Goal: Transaction & Acquisition: Purchase product/service

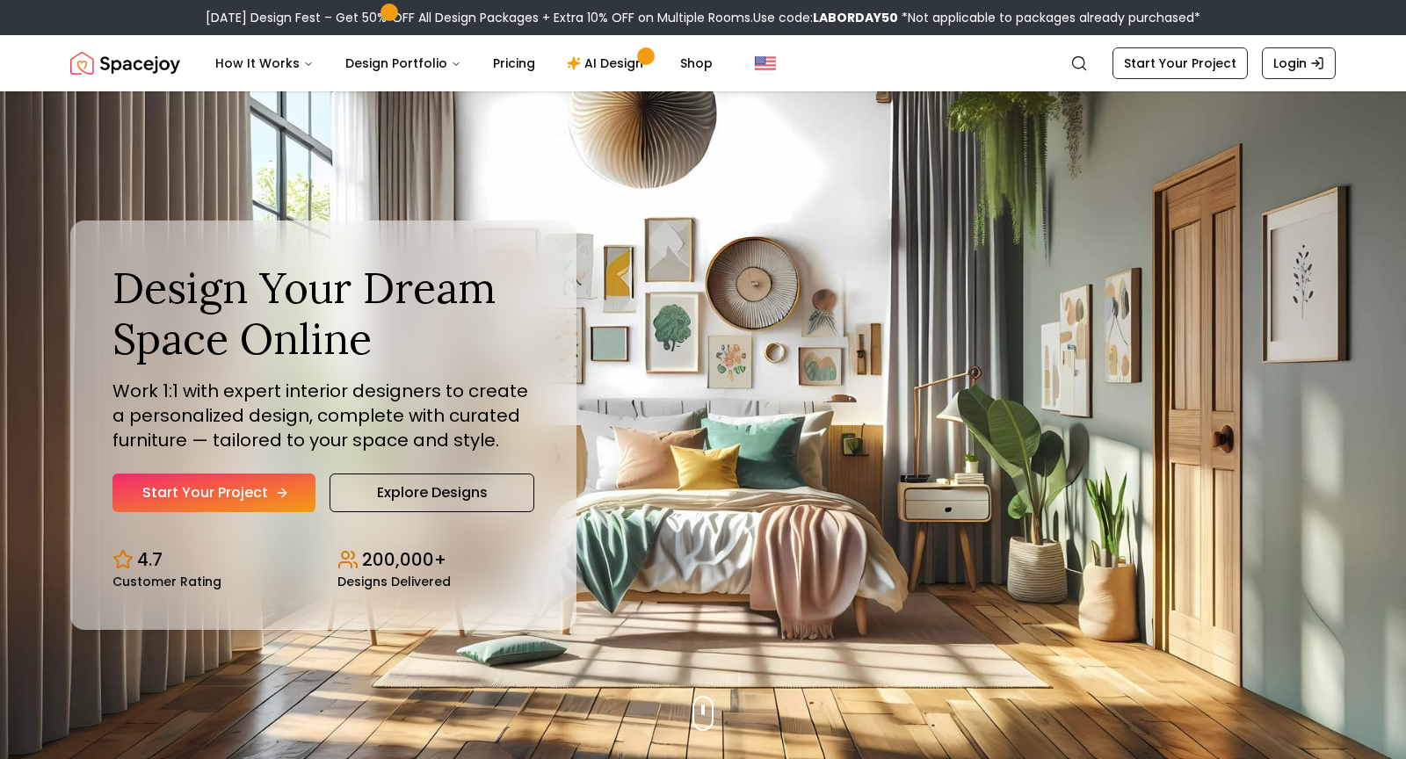
click at [255, 485] on link "Start Your Project" at bounding box center [213, 493] width 203 height 39
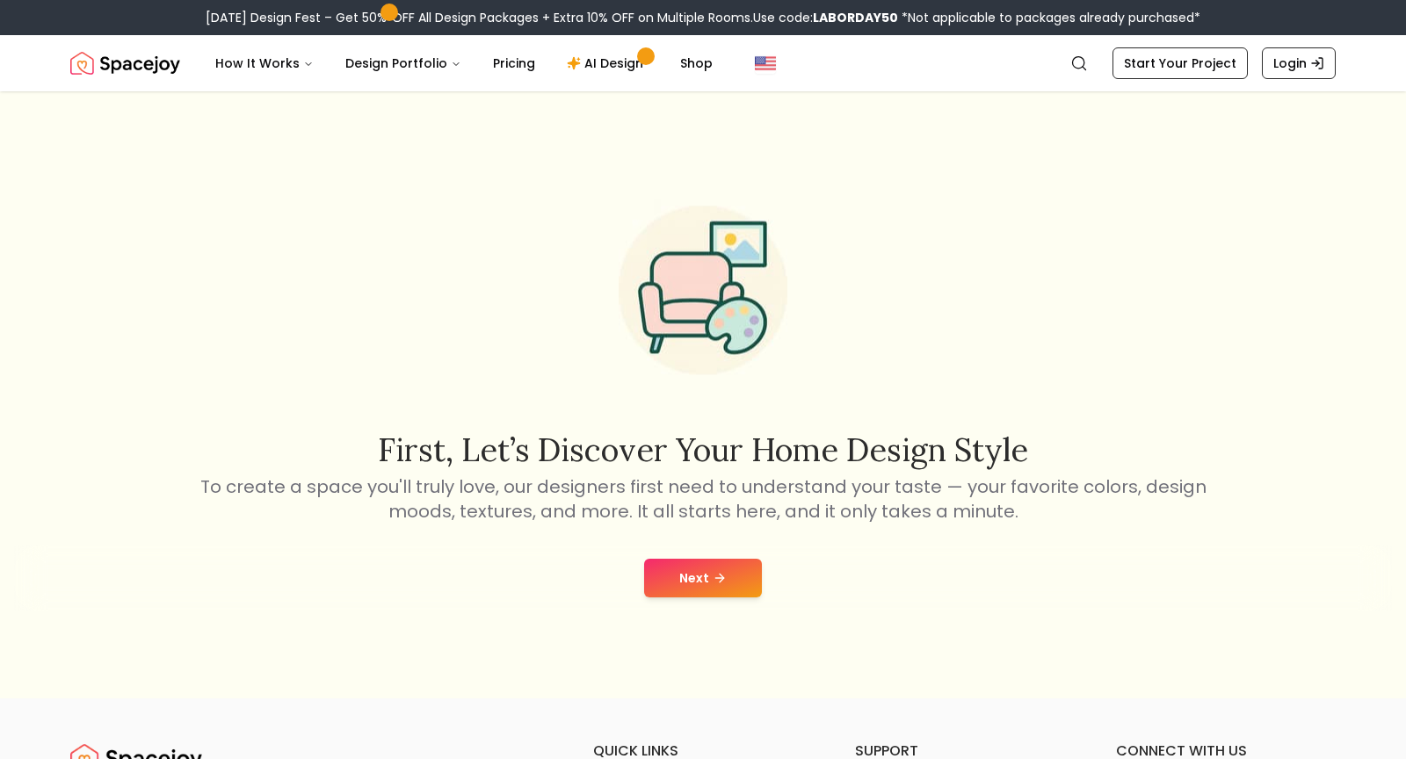
click at [727, 590] on button "Next" at bounding box center [703, 578] width 118 height 39
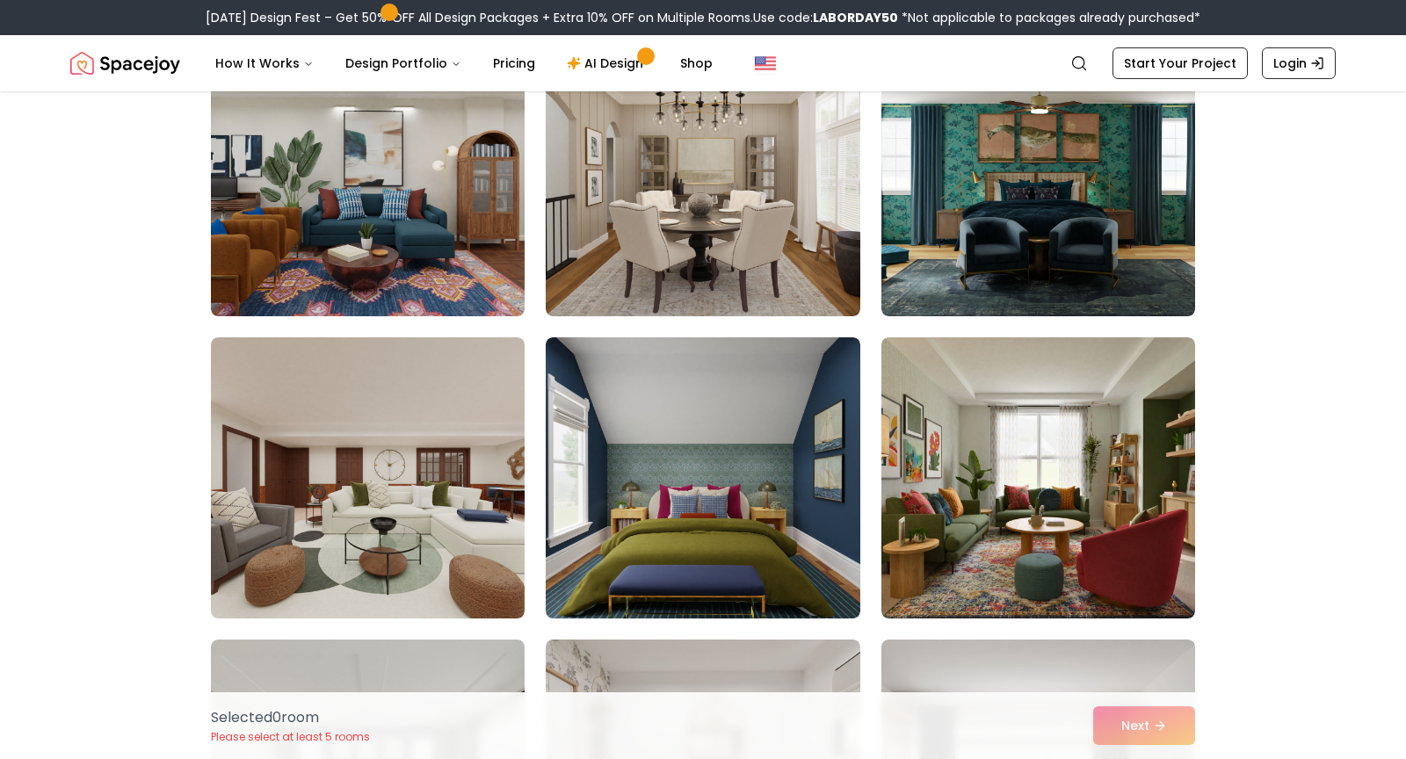
scroll to position [220, 0]
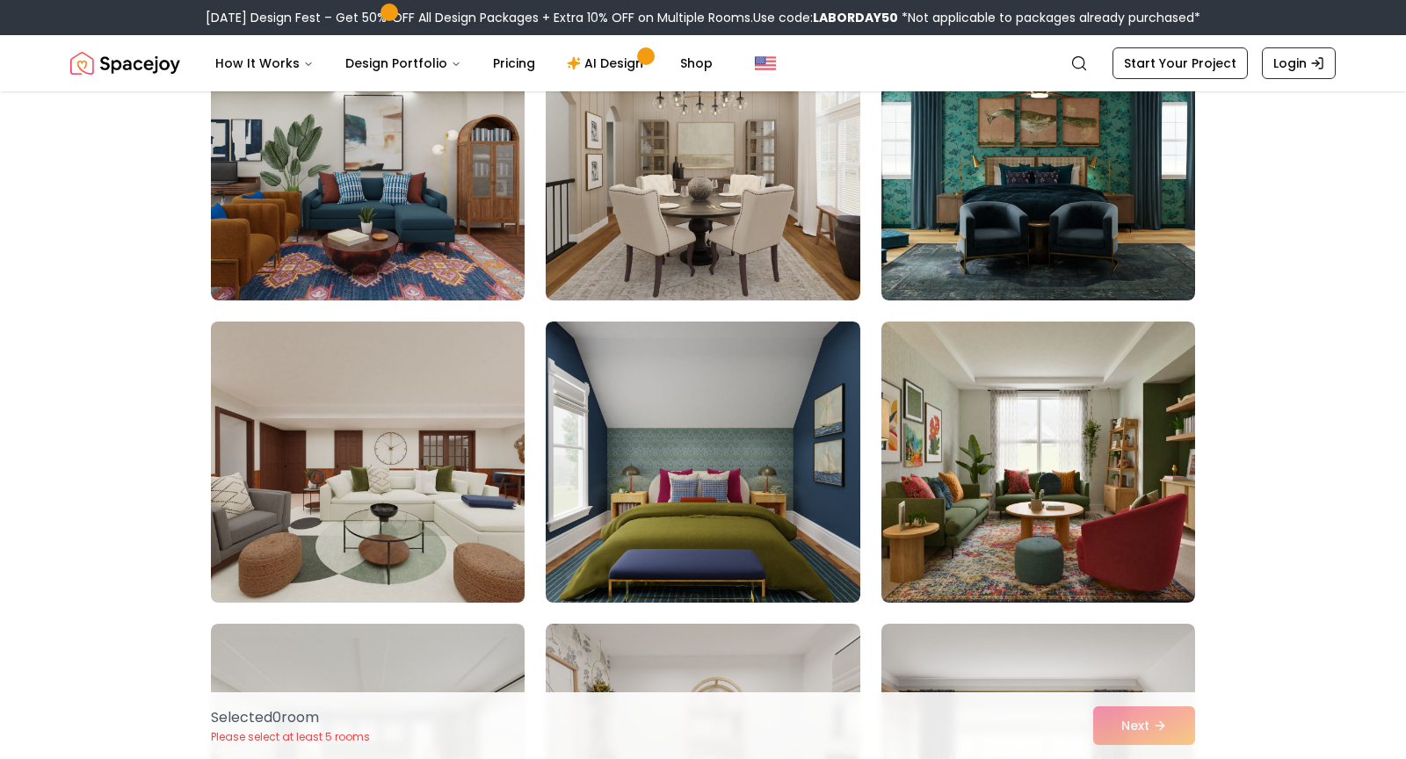
click at [330, 477] on img at bounding box center [368, 462] width 330 height 295
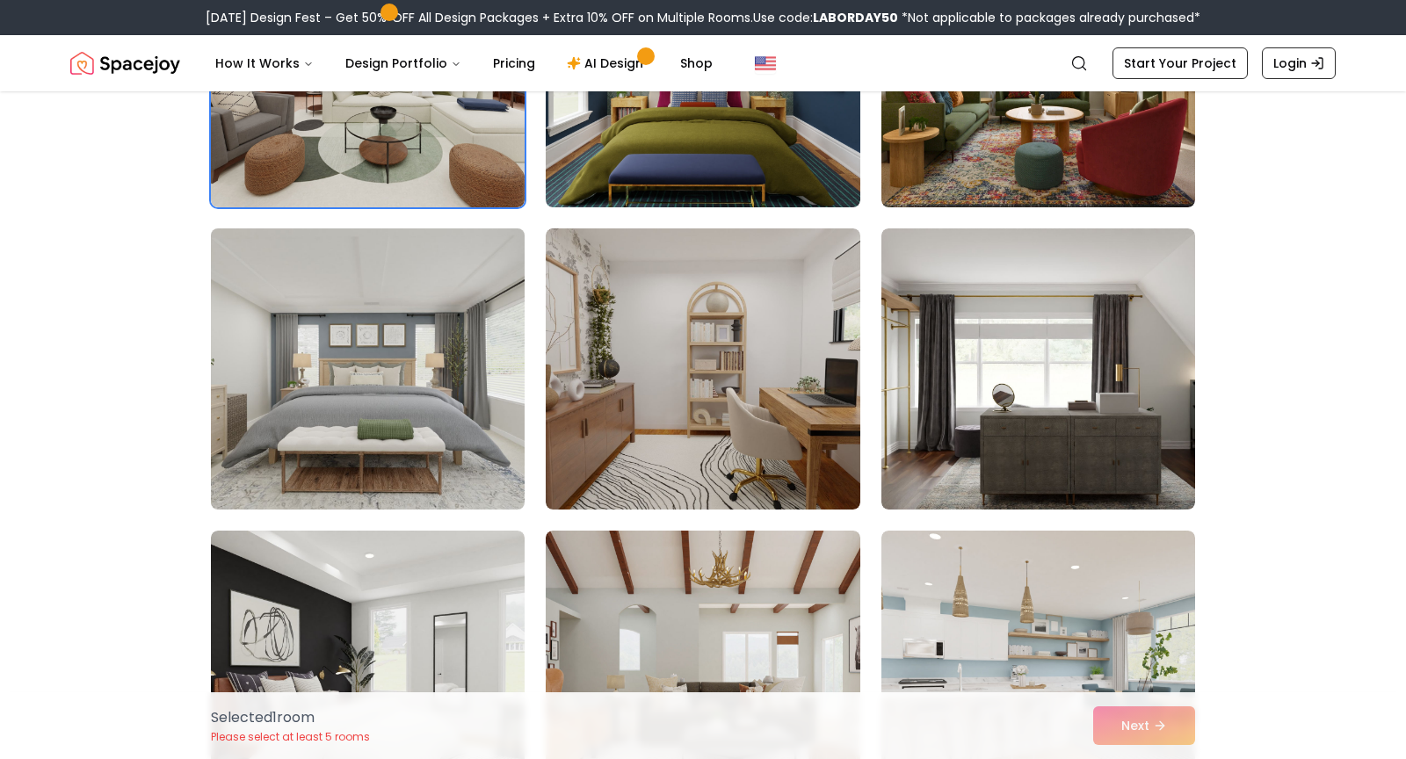
scroll to position [616, 0]
click at [390, 283] on img at bounding box center [368, 368] width 330 height 295
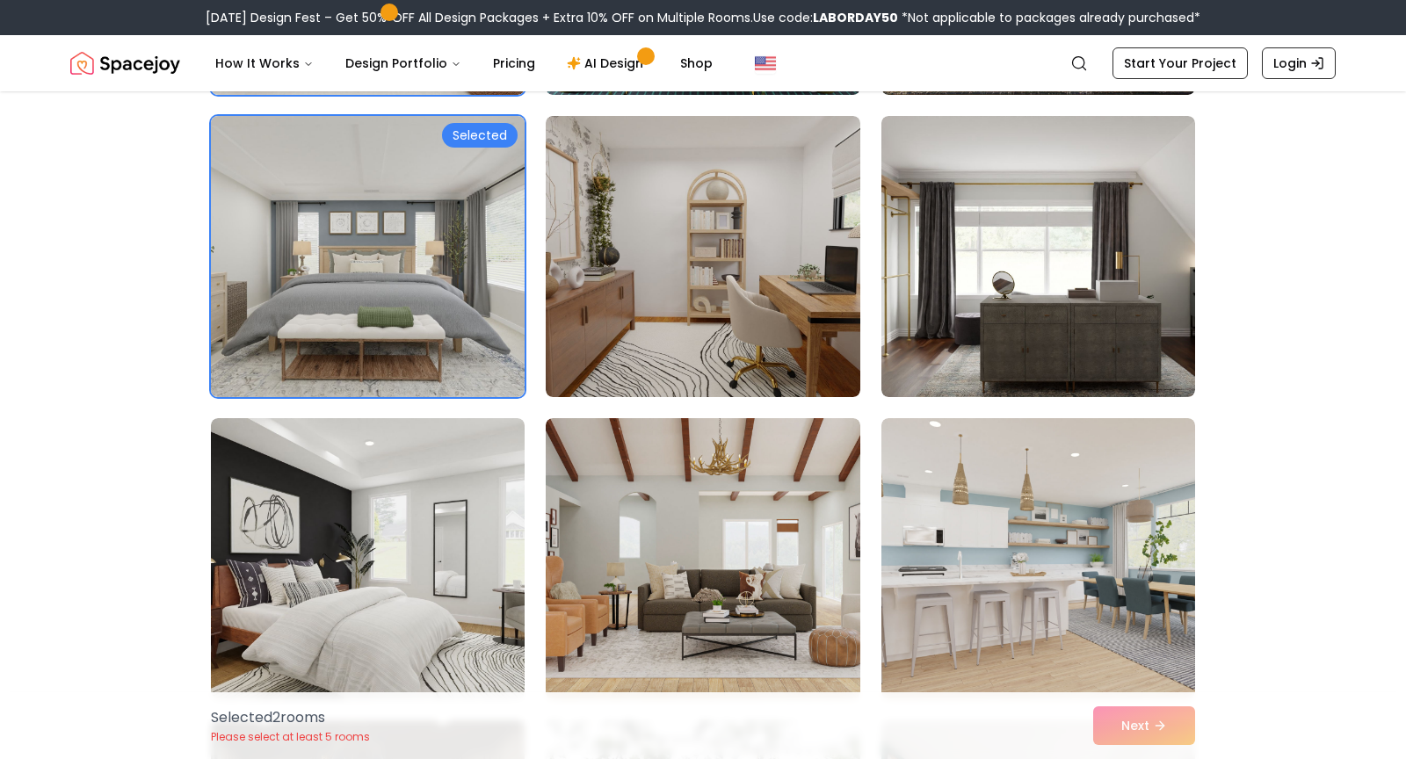
scroll to position [866, 0]
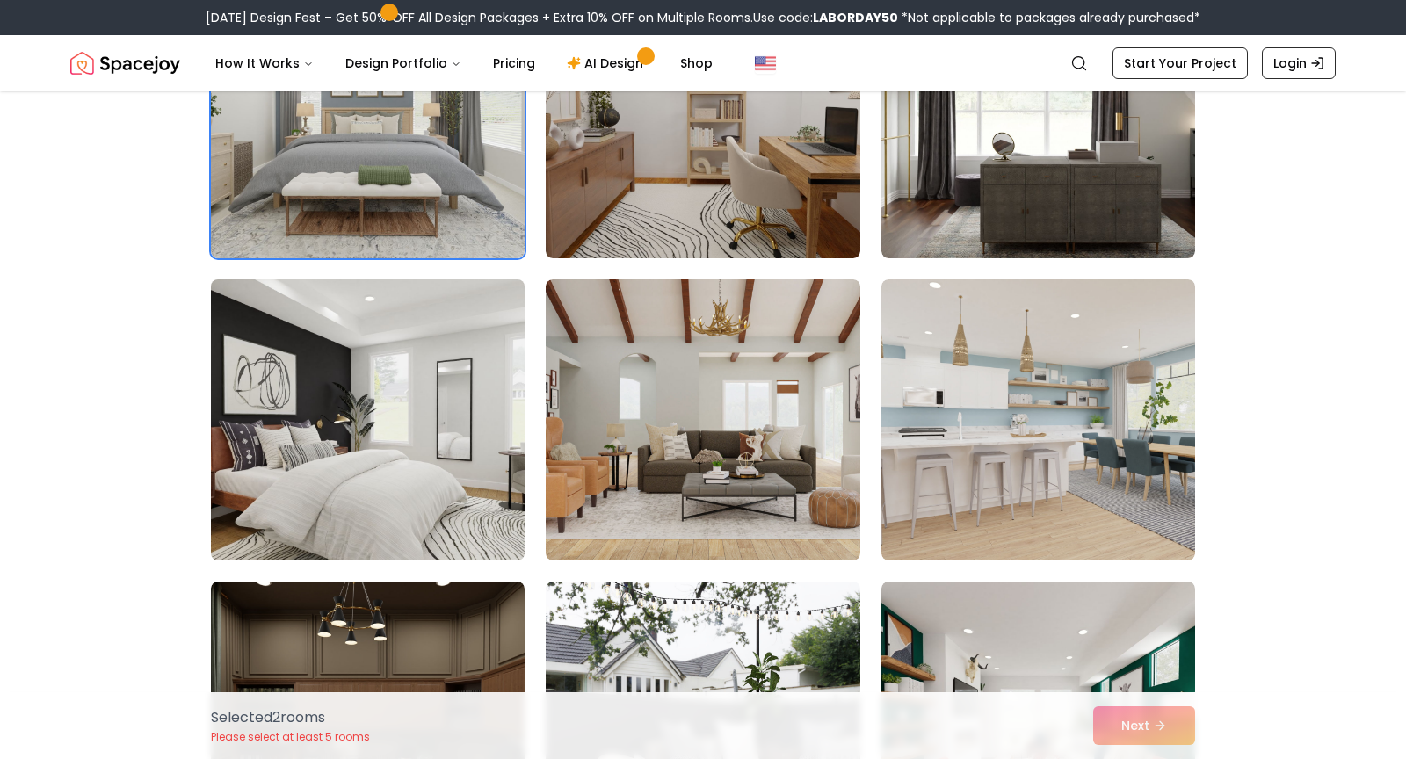
click at [477, 466] on img at bounding box center [368, 419] width 330 height 295
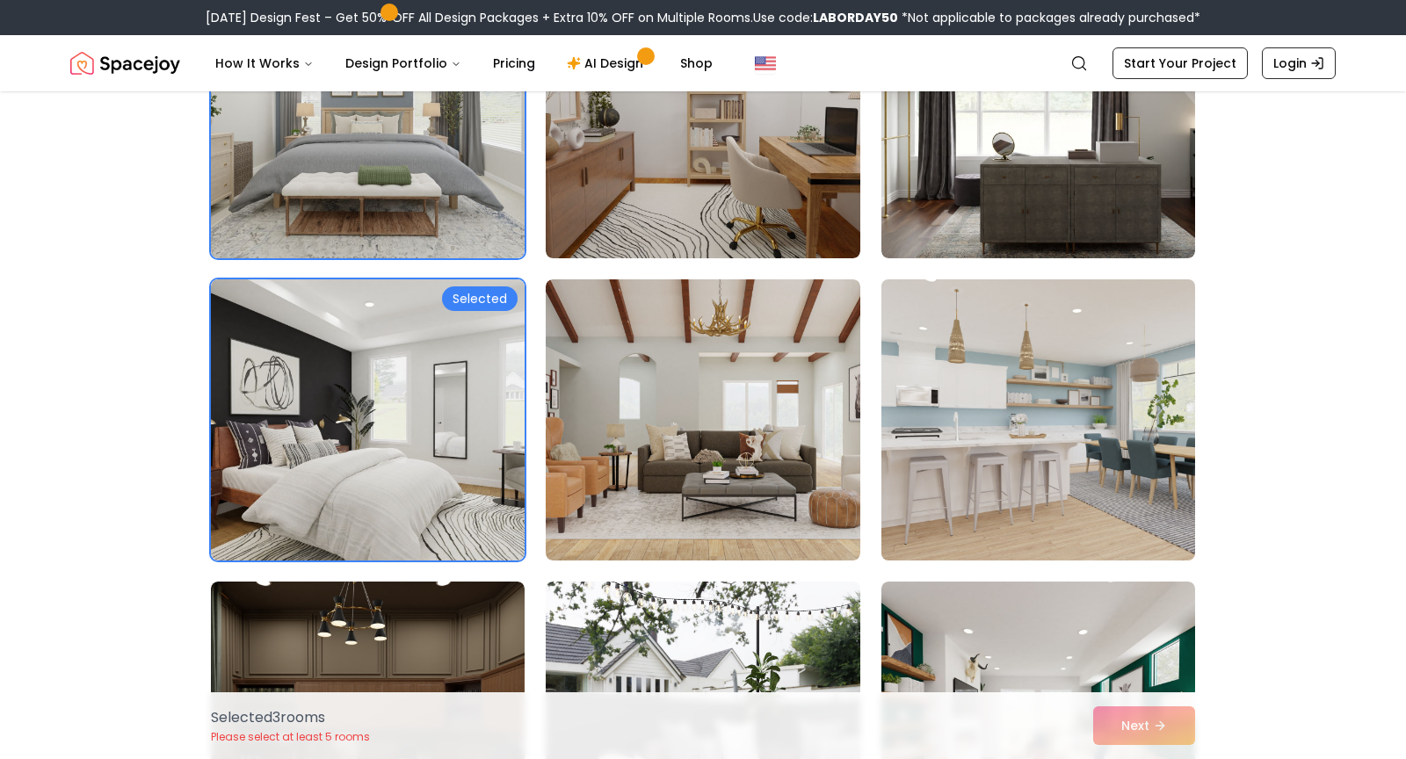
click at [1141, 489] on img at bounding box center [1038, 419] width 330 height 295
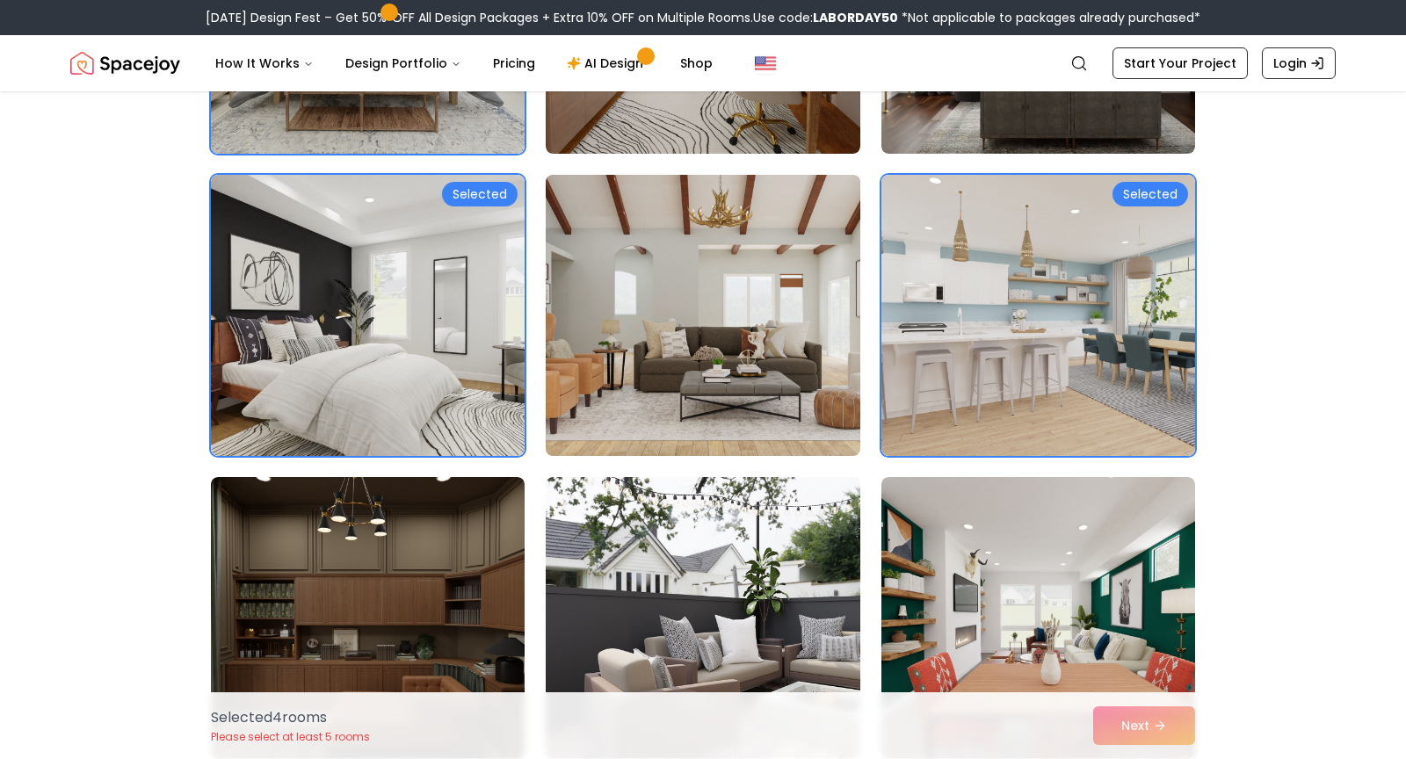
scroll to position [1005, 0]
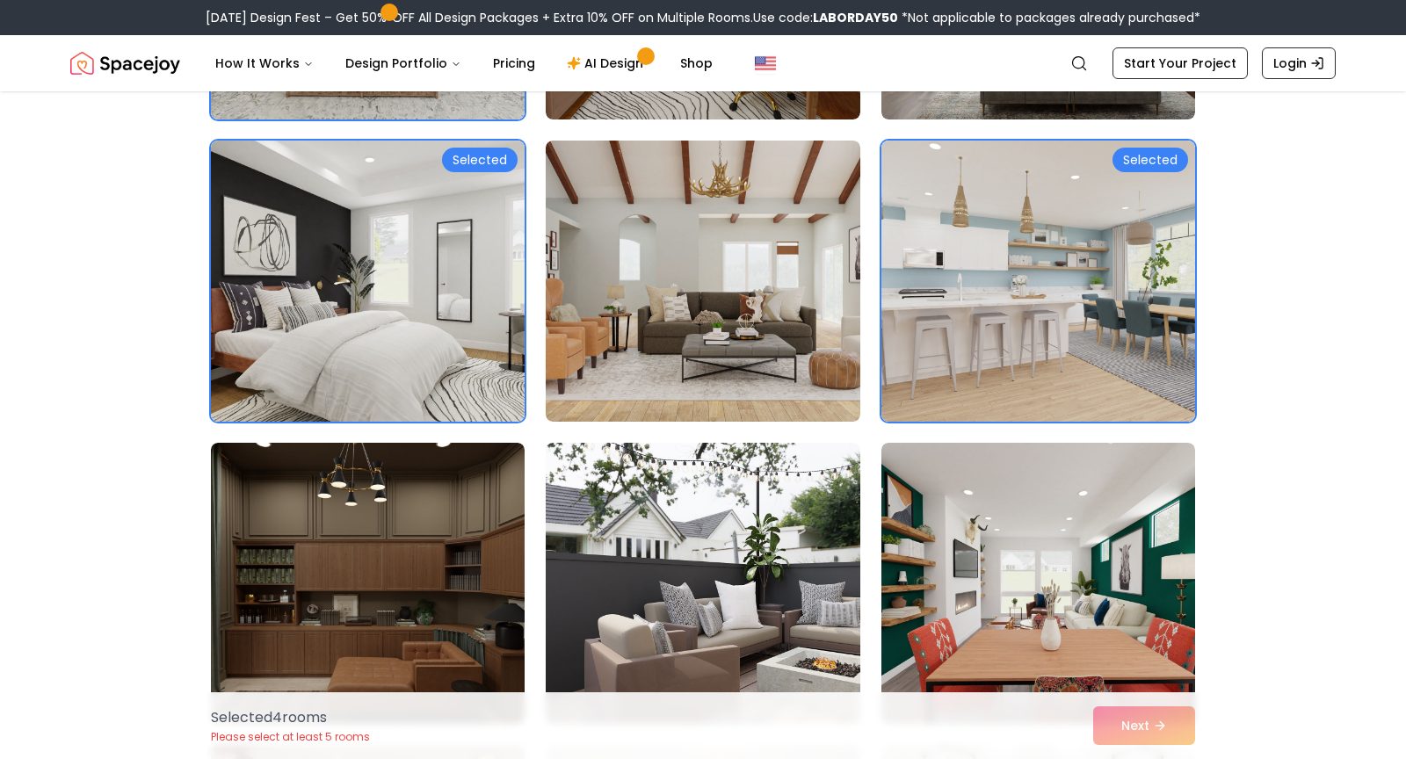
click at [433, 282] on img at bounding box center [368, 281] width 330 height 295
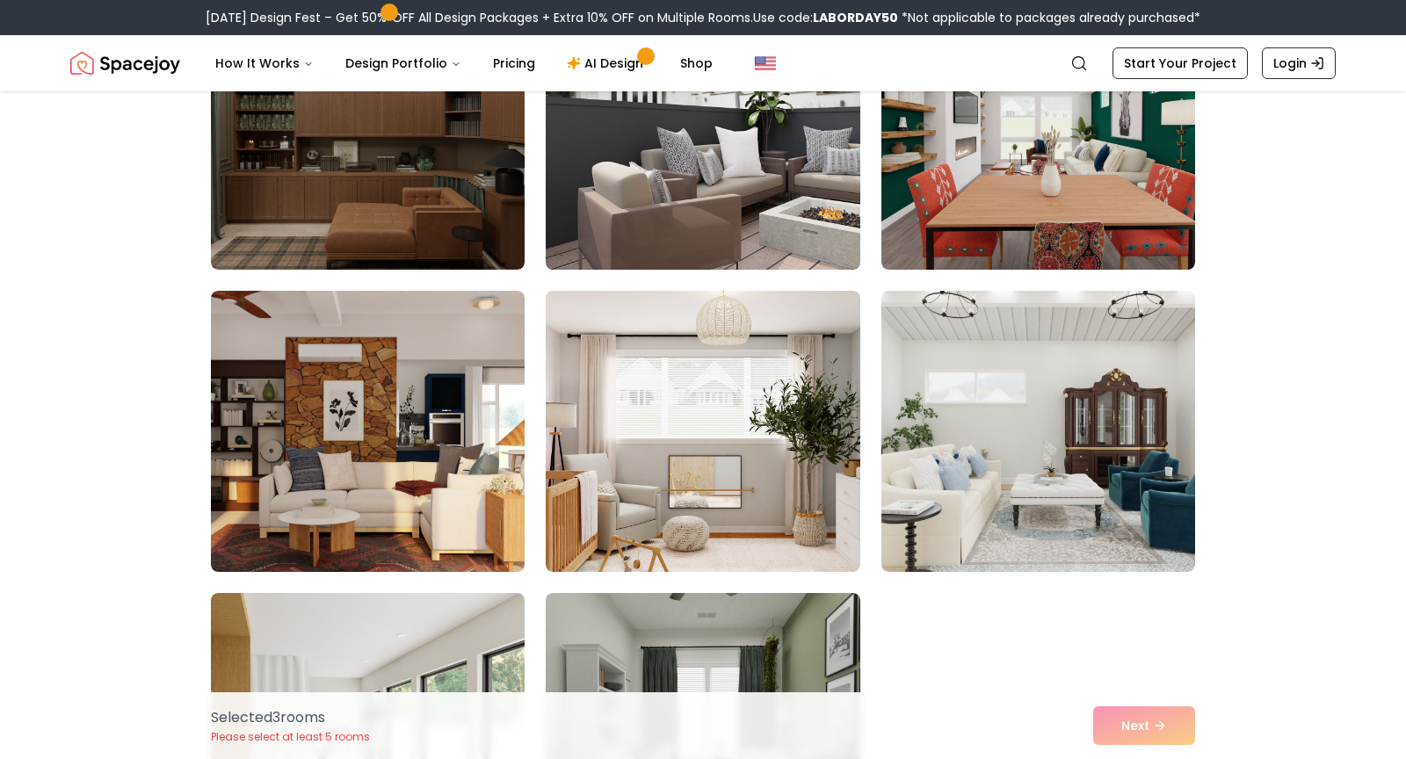
scroll to position [1504, 0]
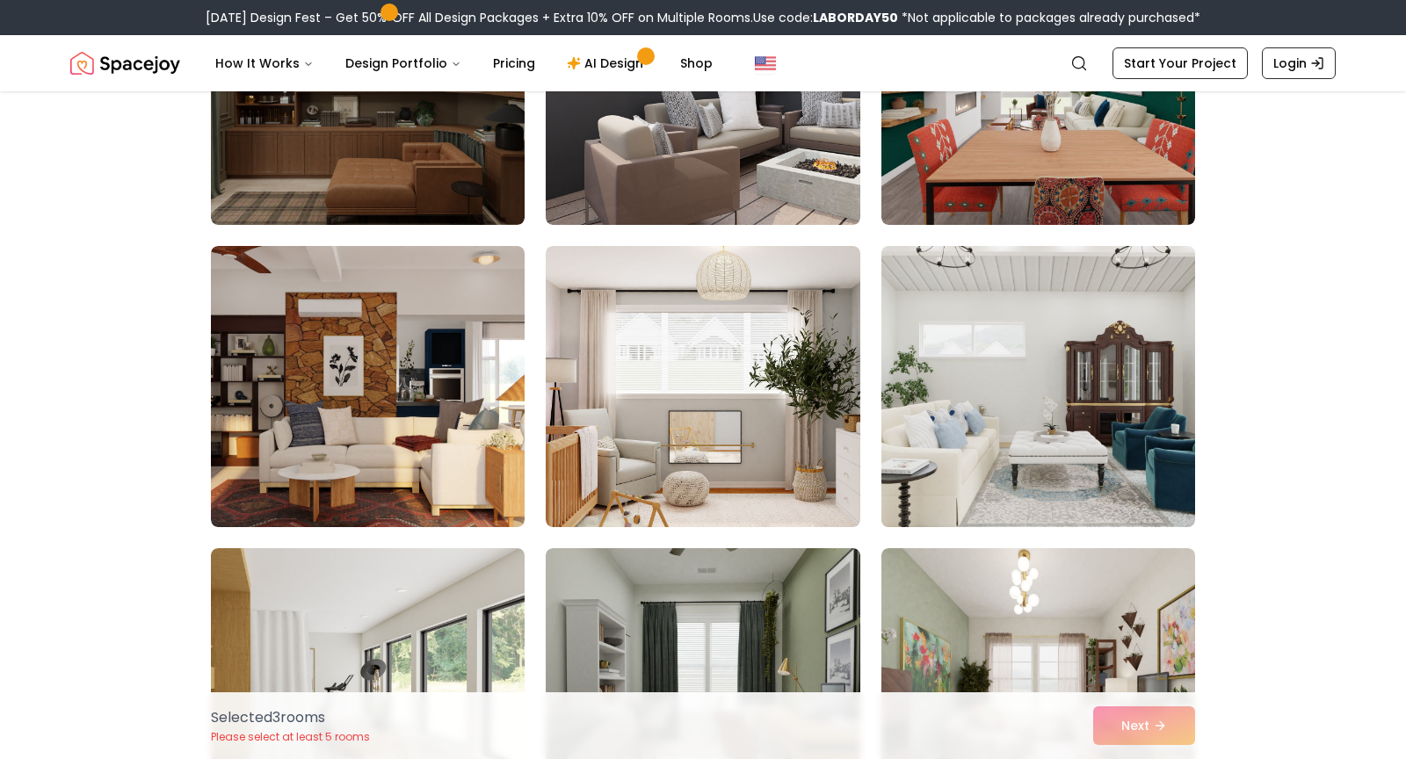
click at [1068, 455] on img at bounding box center [1038, 386] width 330 height 295
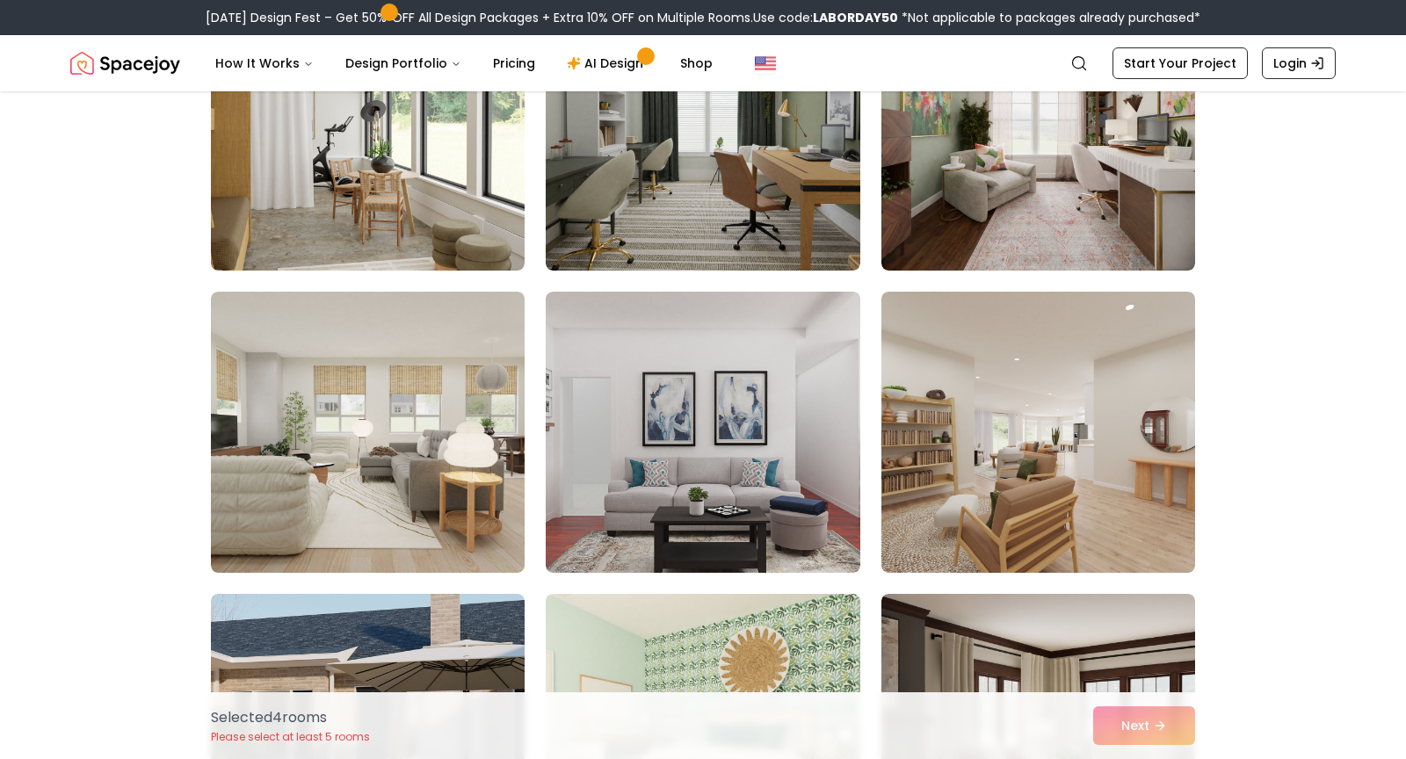
scroll to position [2060, 0]
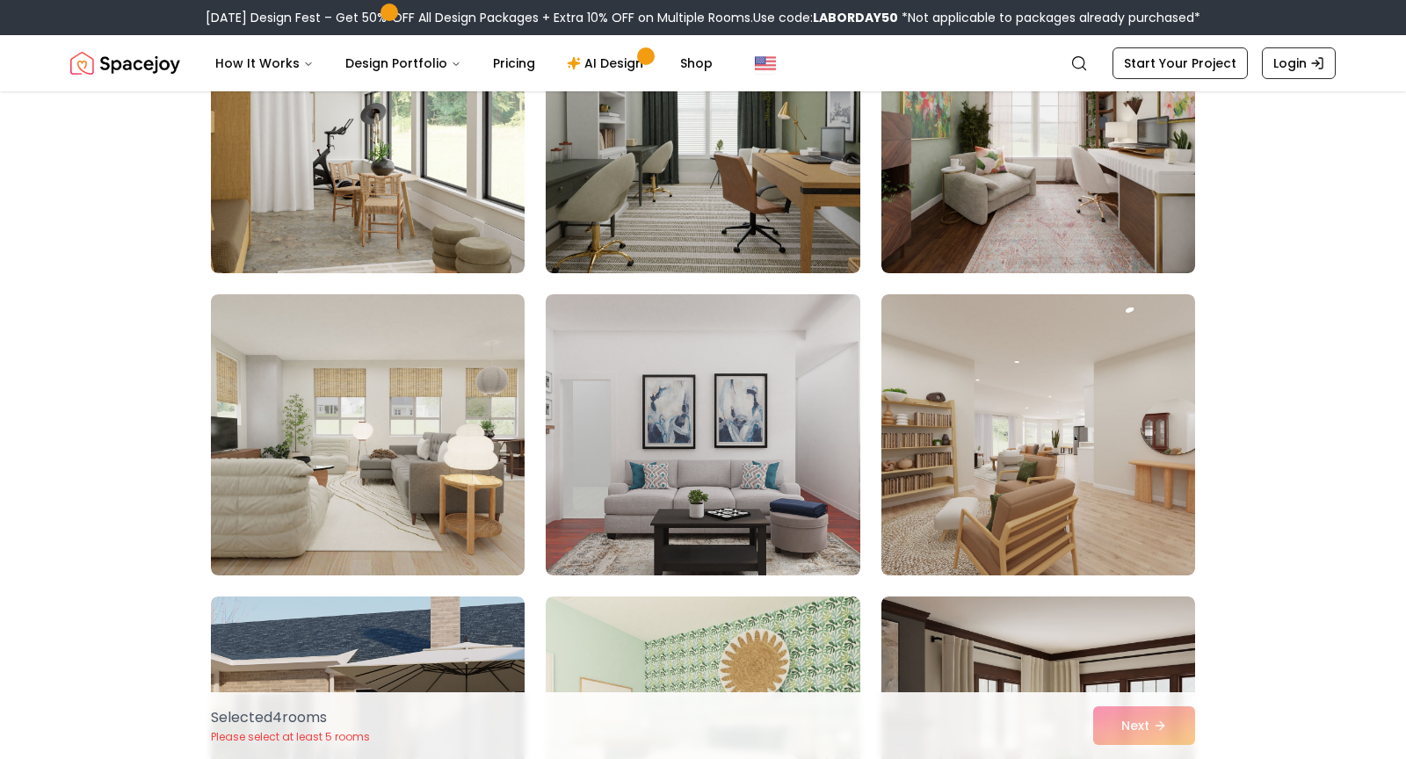
click at [402, 514] on img at bounding box center [368, 434] width 314 height 281
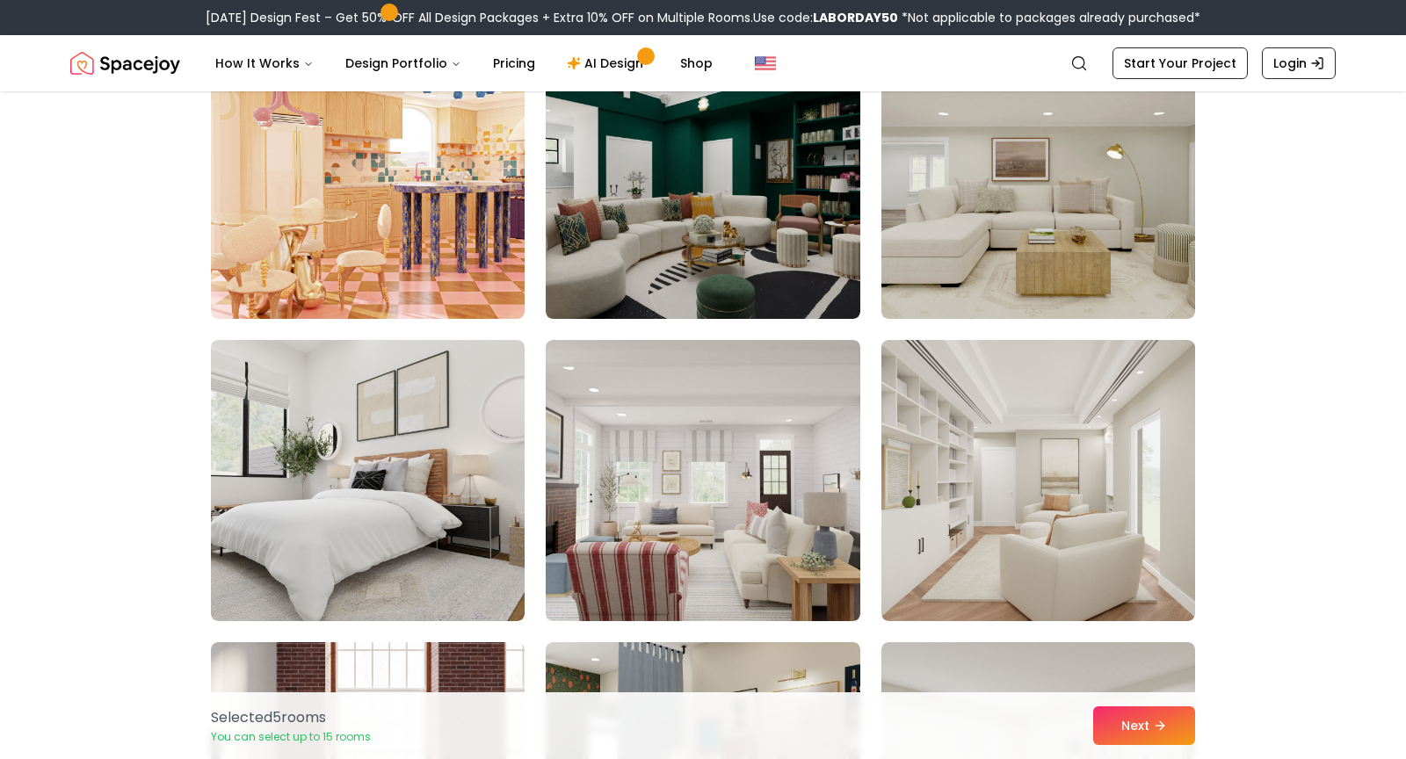
scroll to position [6031, 0]
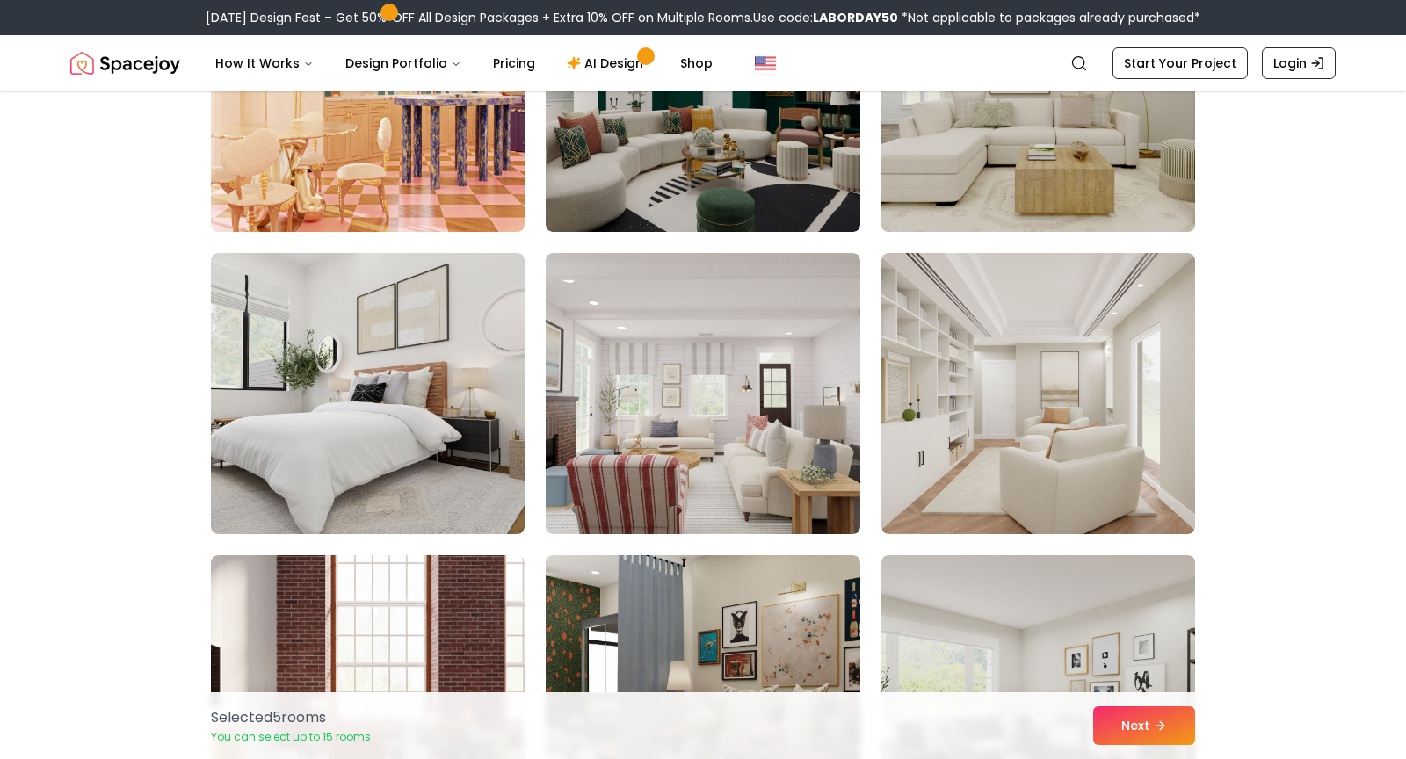
click at [1091, 140] on img at bounding box center [1038, 91] width 330 height 295
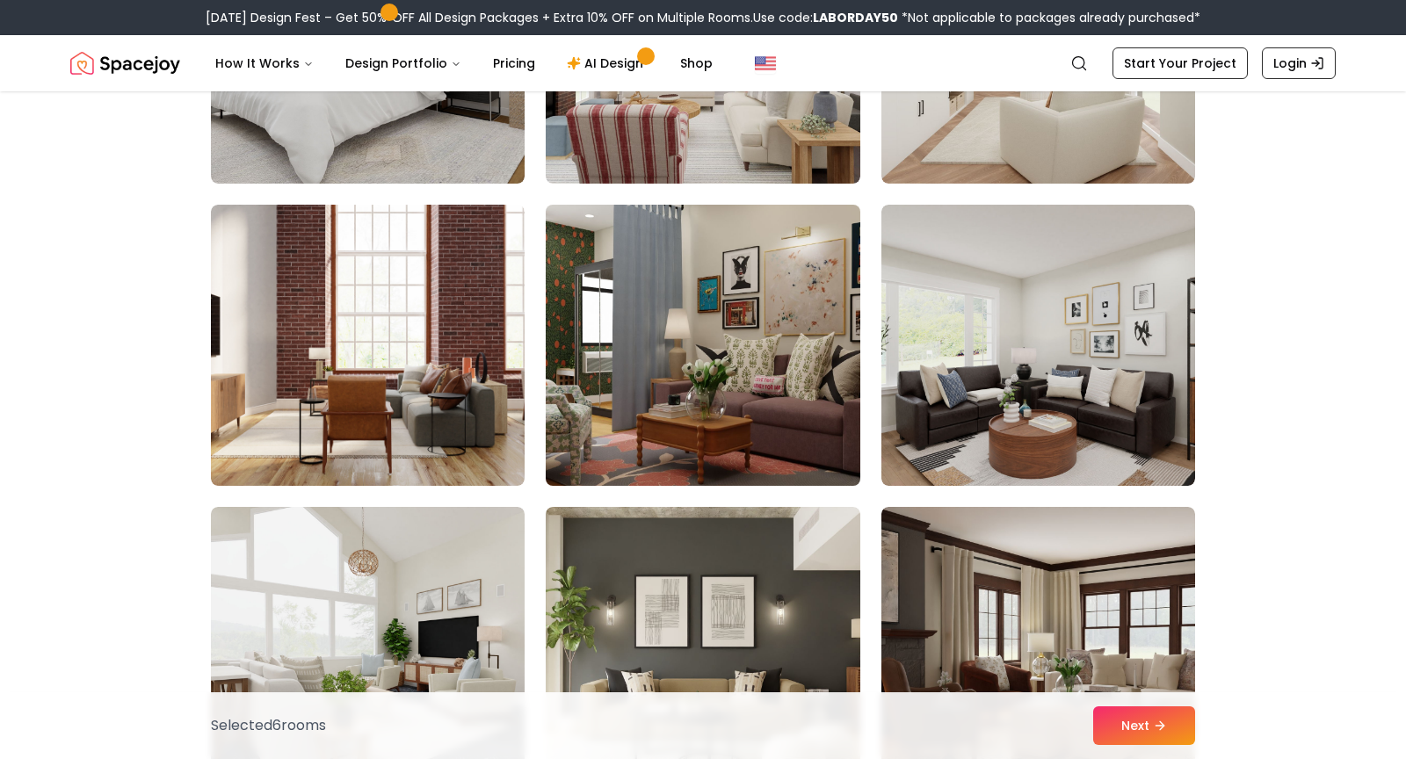
scroll to position [6482, 0]
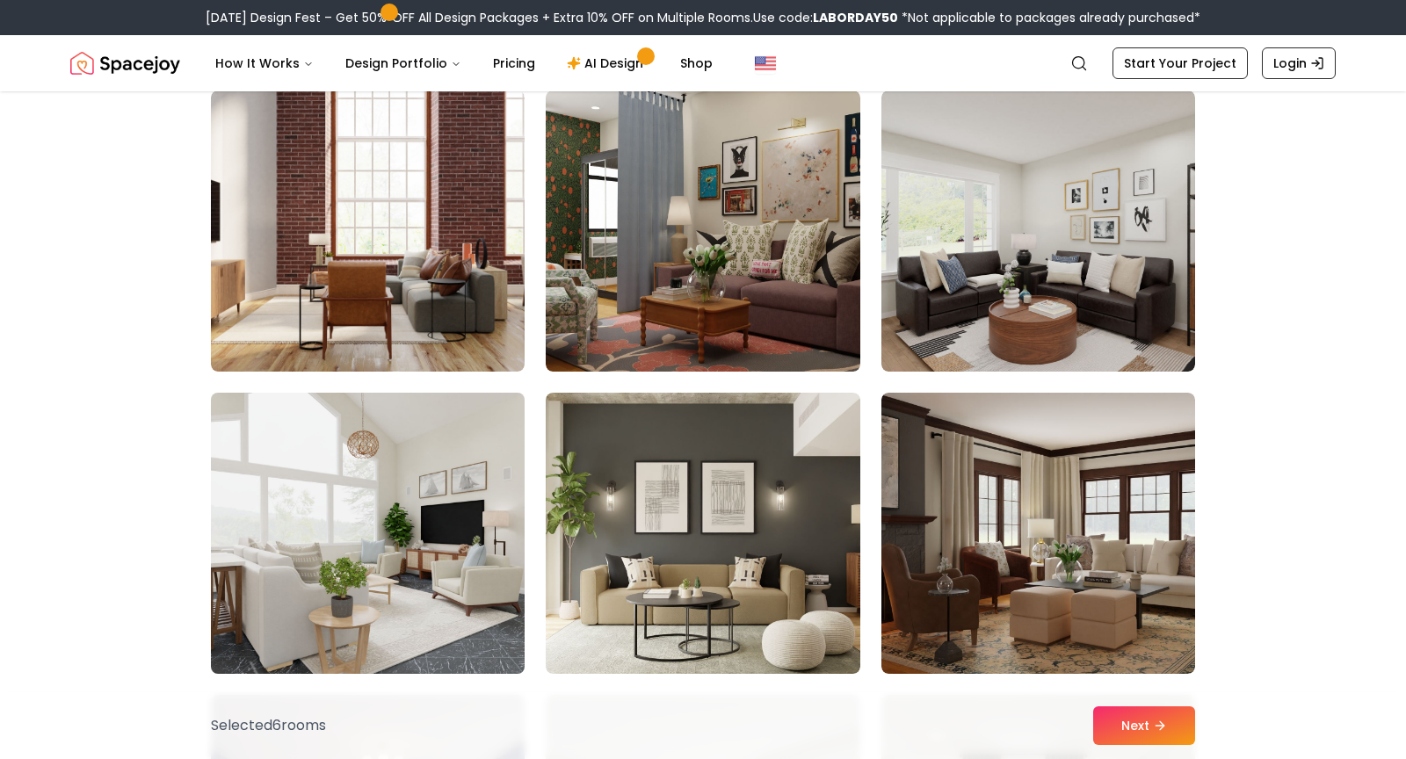
click at [450, 571] on img at bounding box center [368, 533] width 330 height 295
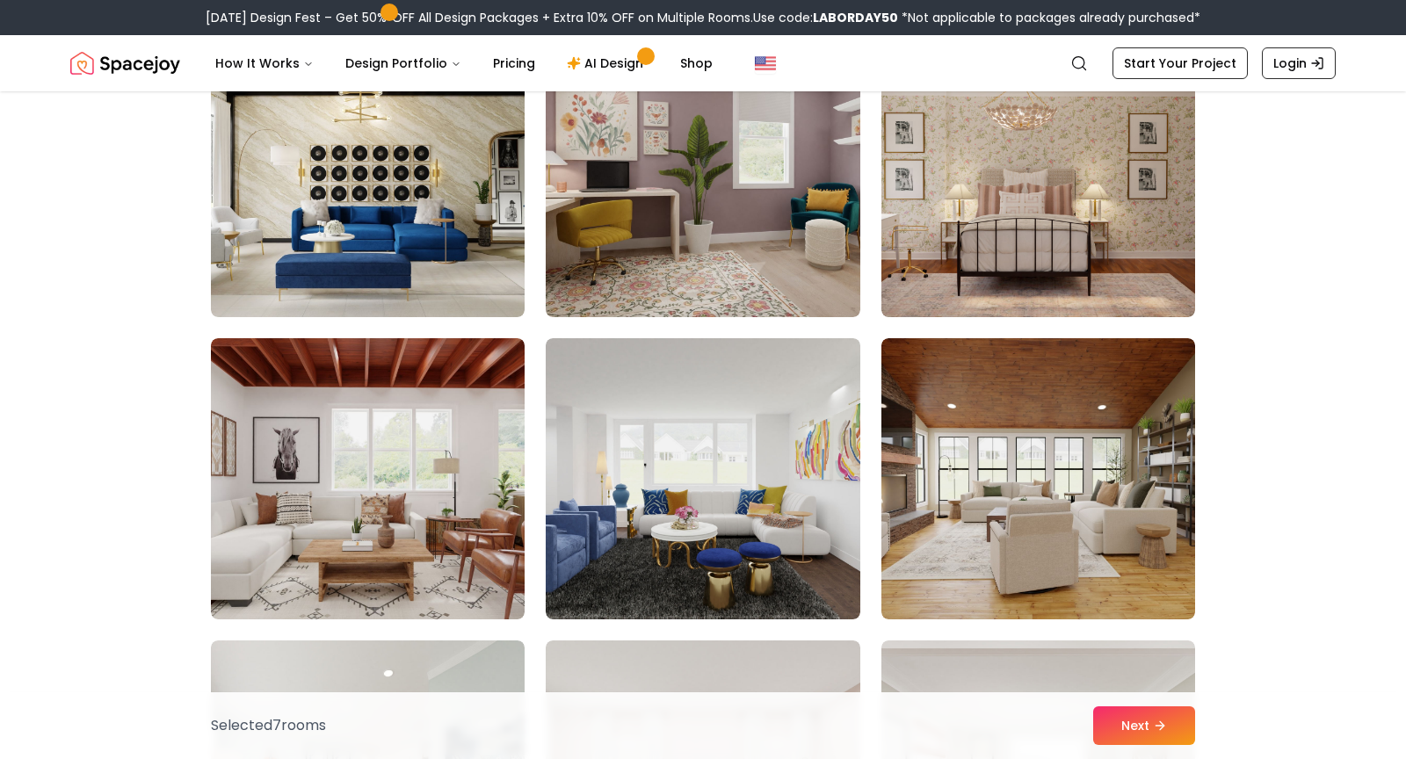
scroll to position [7874, 0]
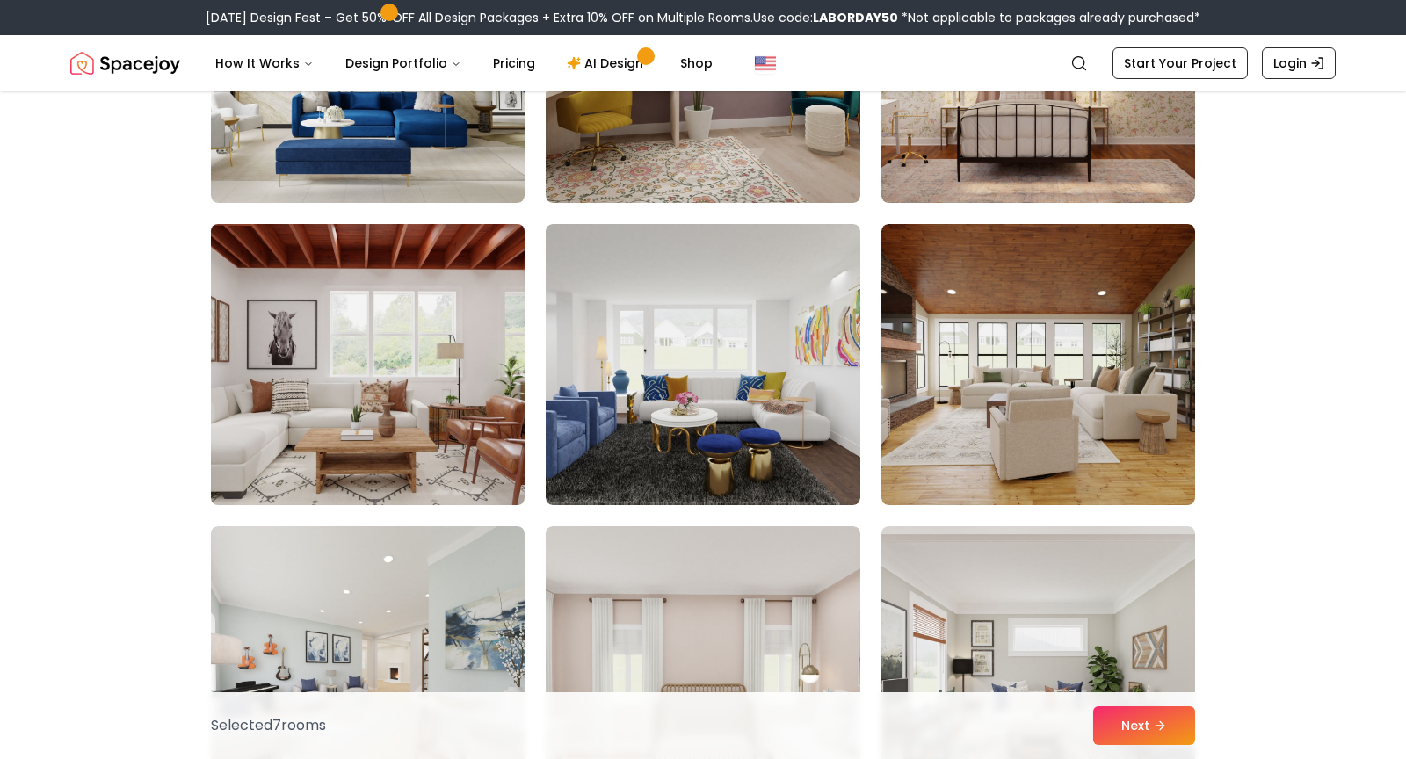
click at [351, 419] on img at bounding box center [368, 364] width 330 height 295
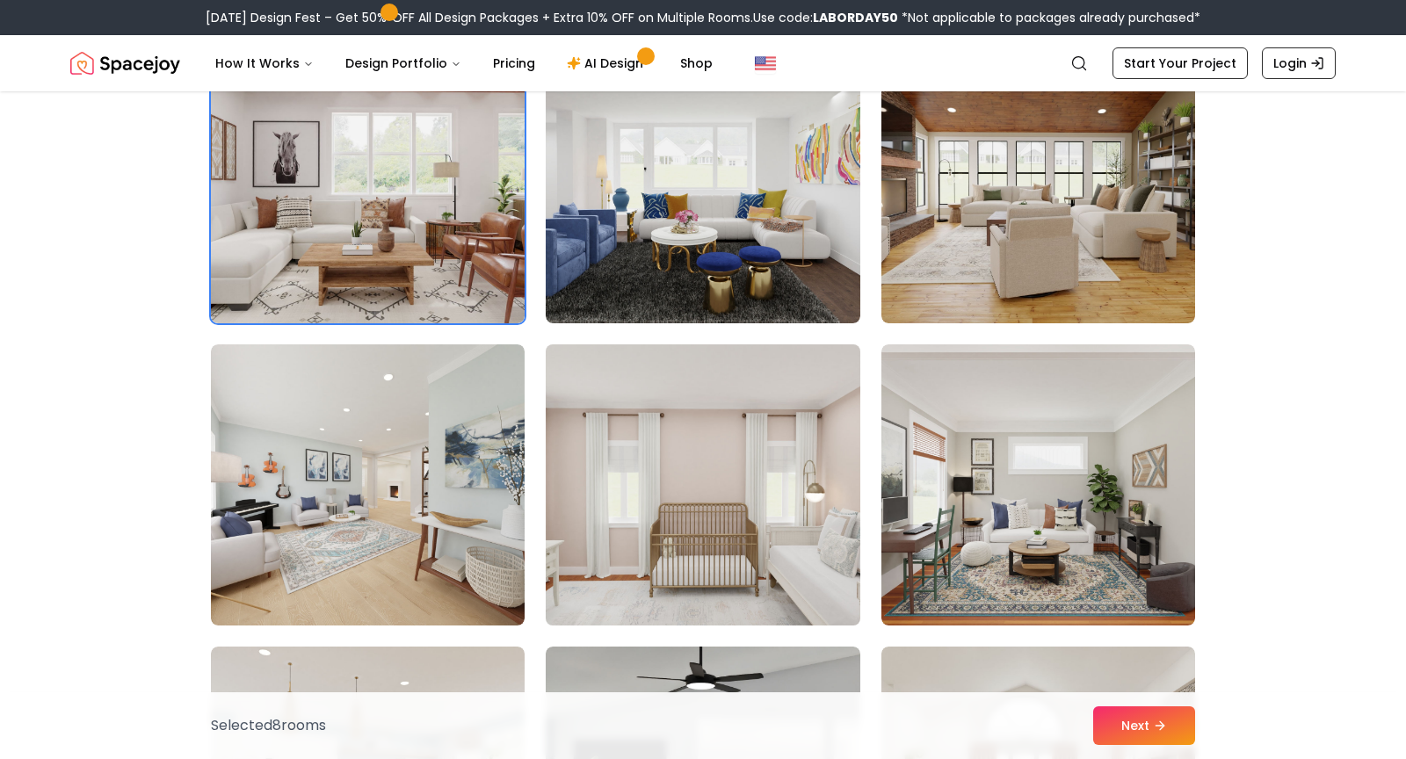
scroll to position [8080, 0]
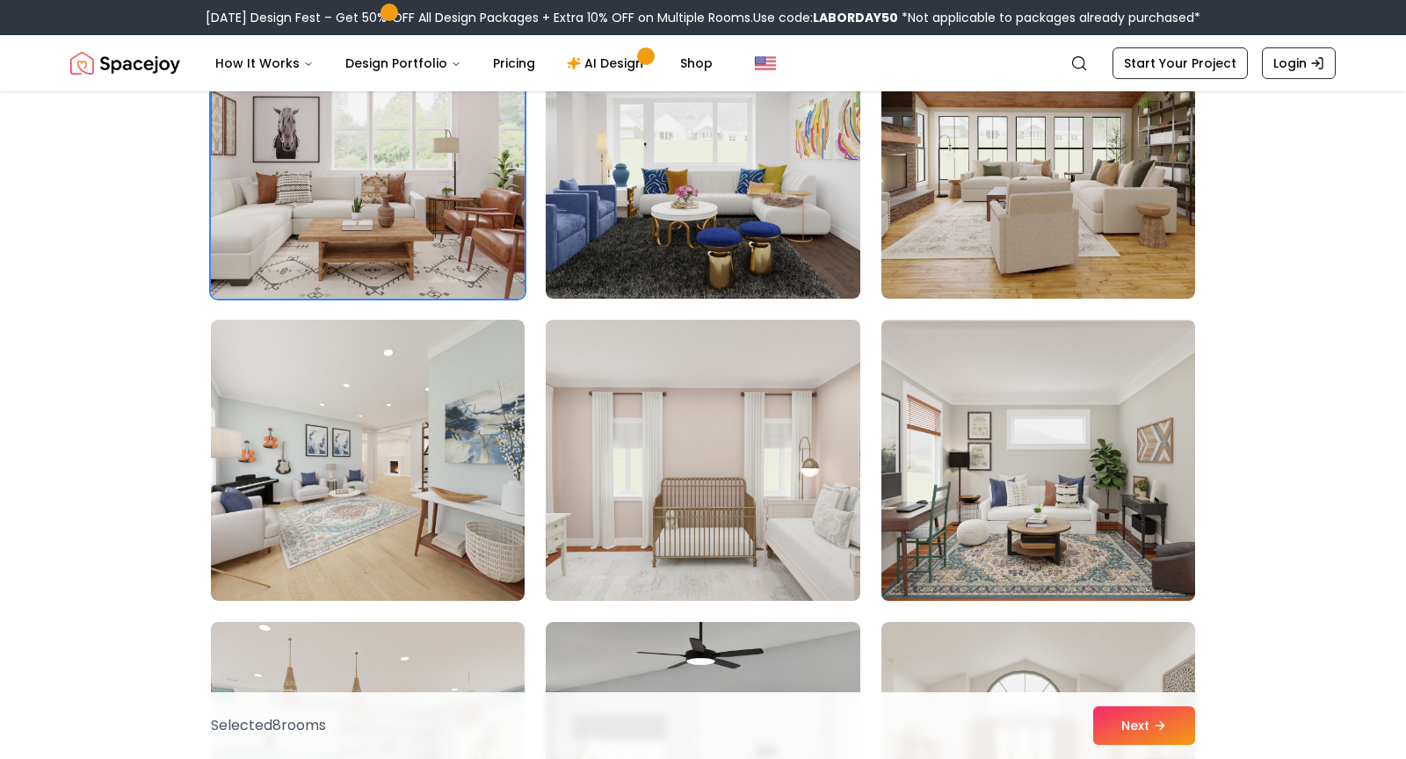
click at [1103, 587] on img at bounding box center [1038, 460] width 330 height 295
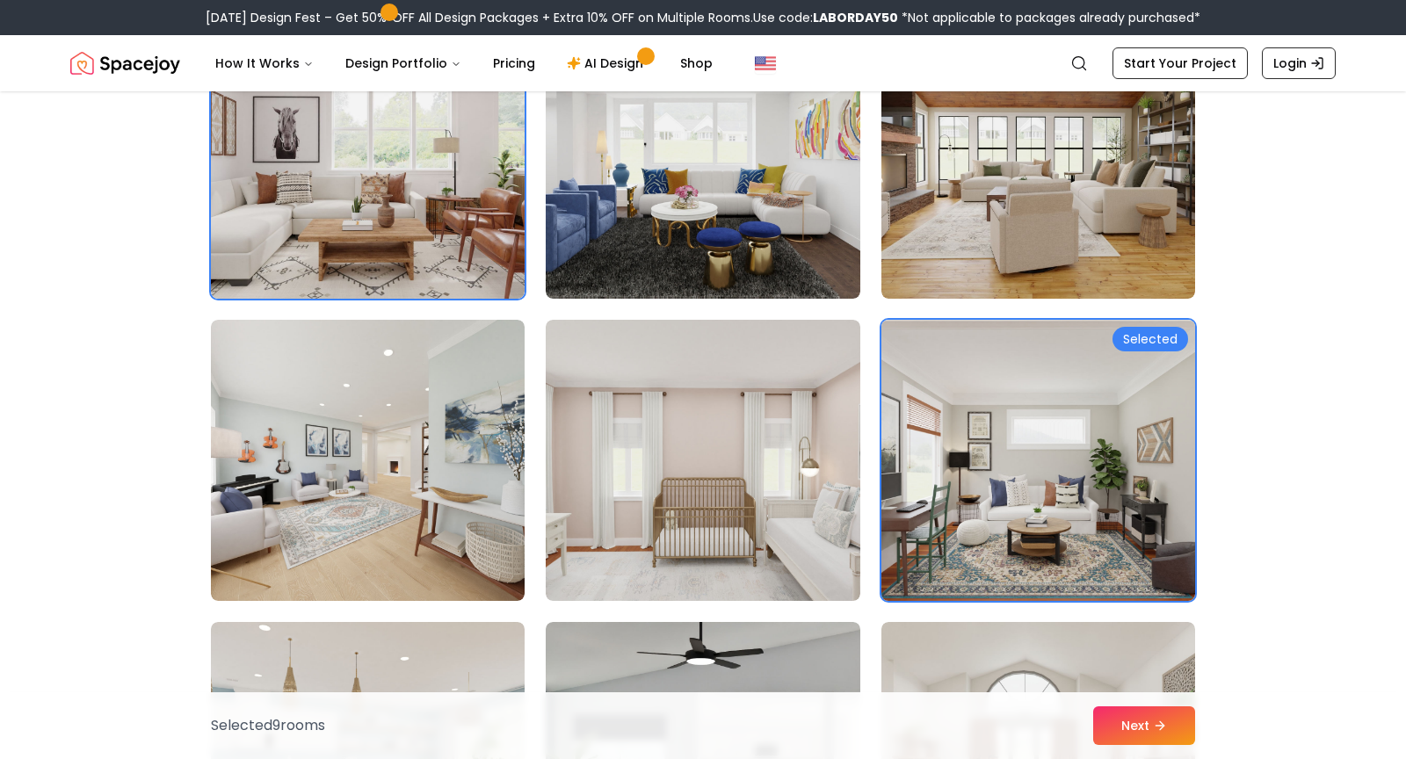
click at [1103, 587] on img at bounding box center [1038, 460] width 330 height 295
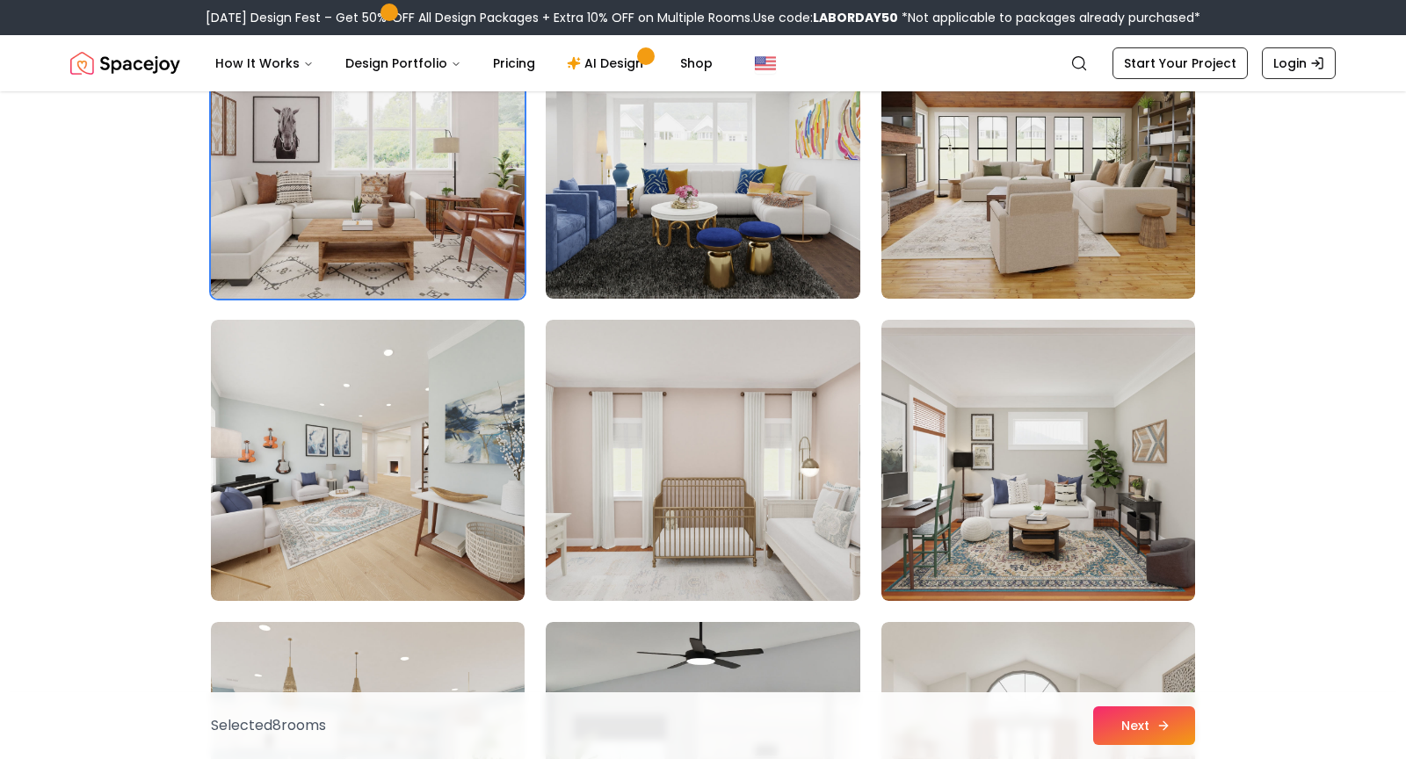
click at [1153, 732] on button "Next" at bounding box center [1144, 725] width 102 height 39
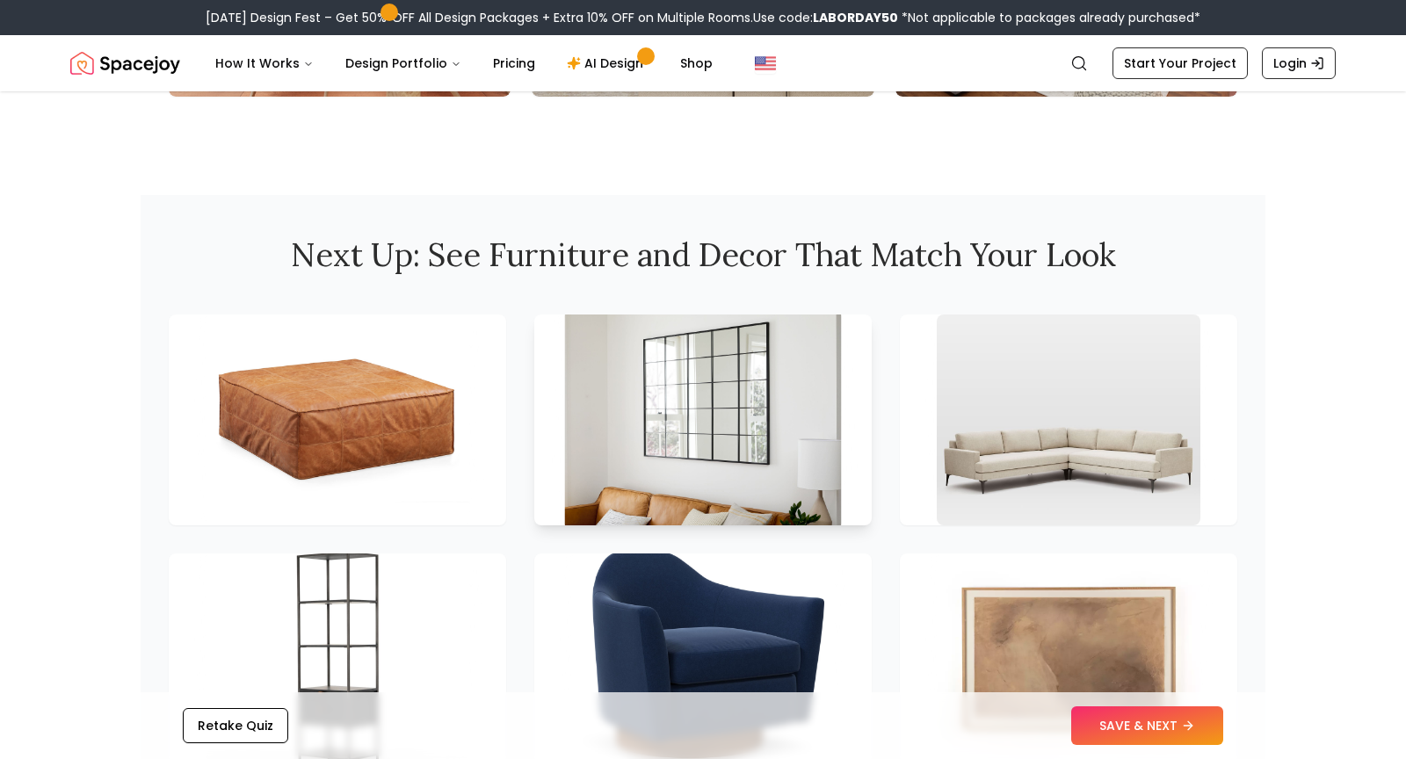
scroll to position [2947, 0]
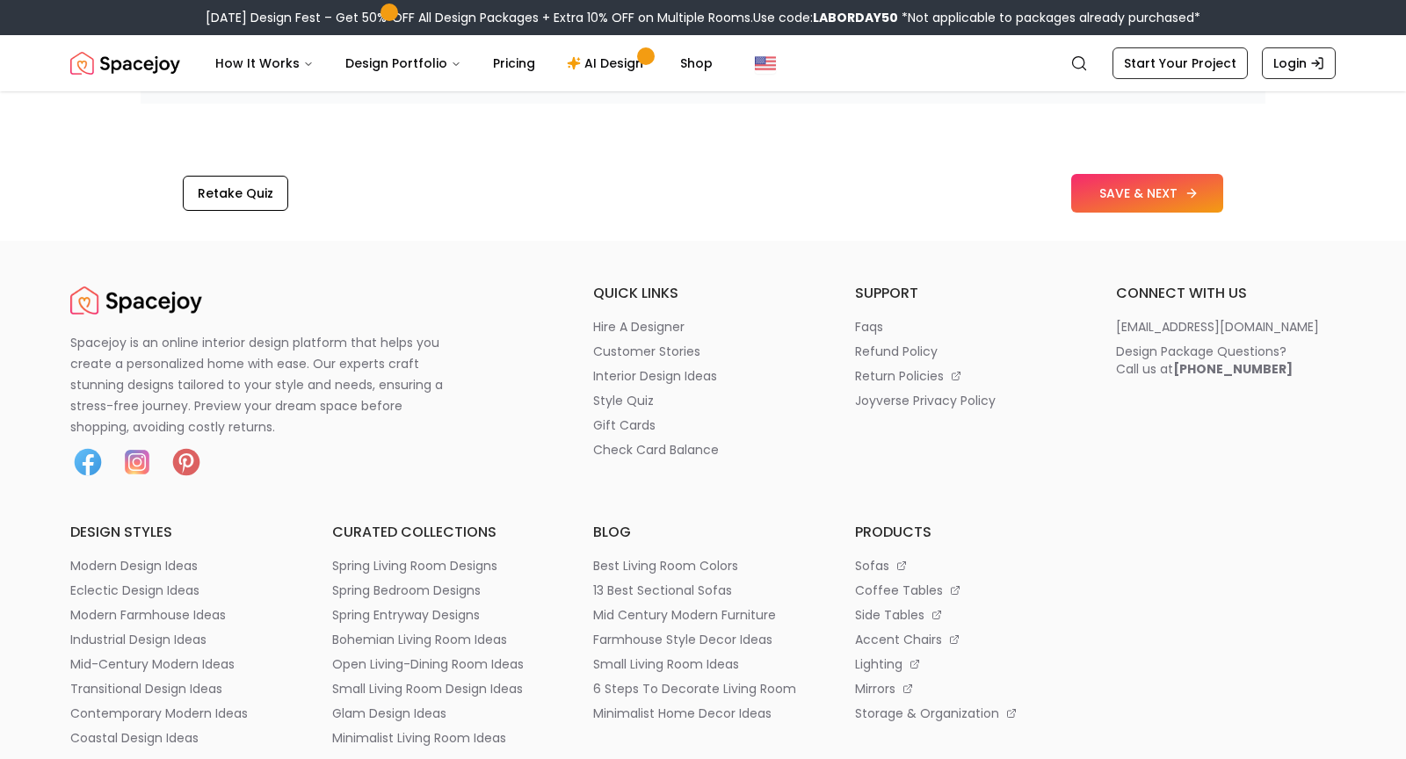
click at [1118, 199] on button "SAVE & NEXT" at bounding box center [1147, 193] width 152 height 39
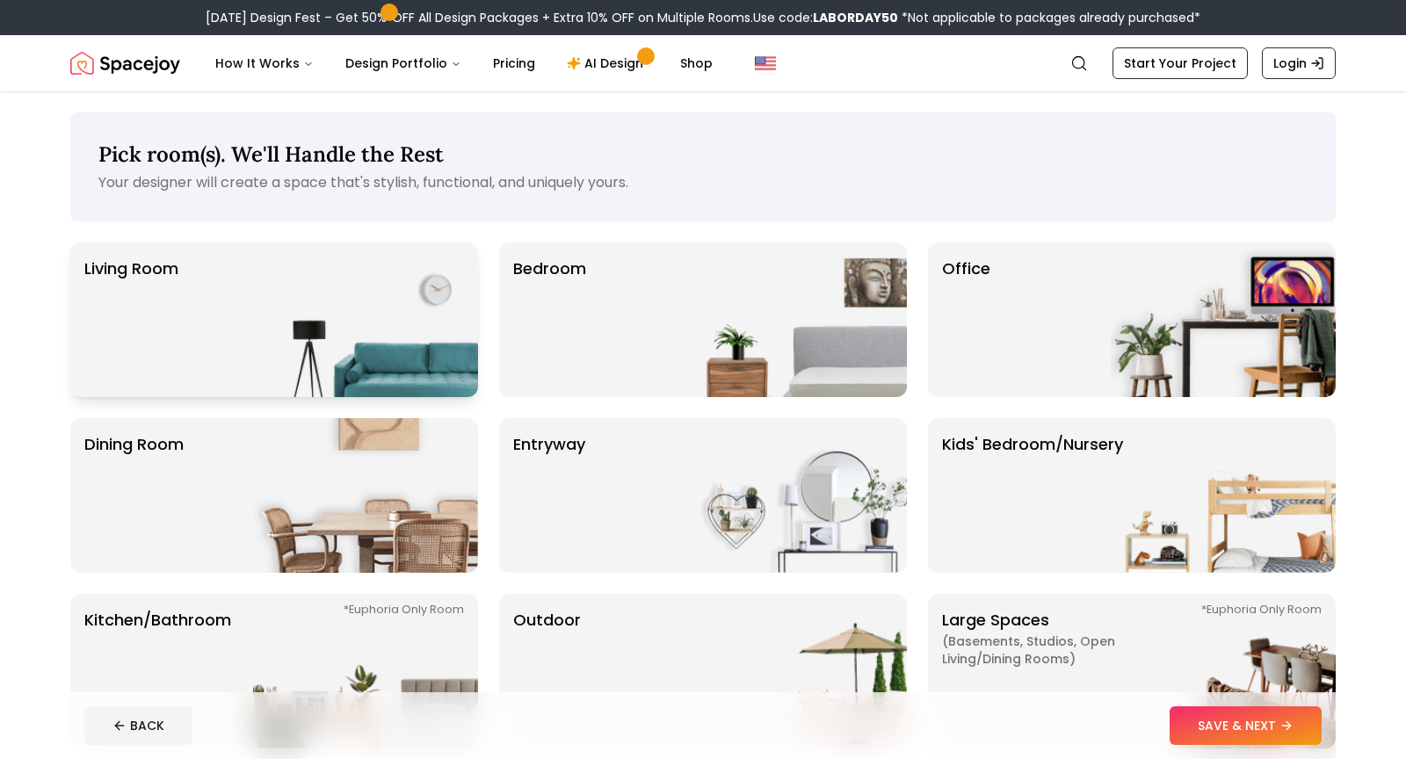
click at [386, 321] on img at bounding box center [365, 320] width 225 height 155
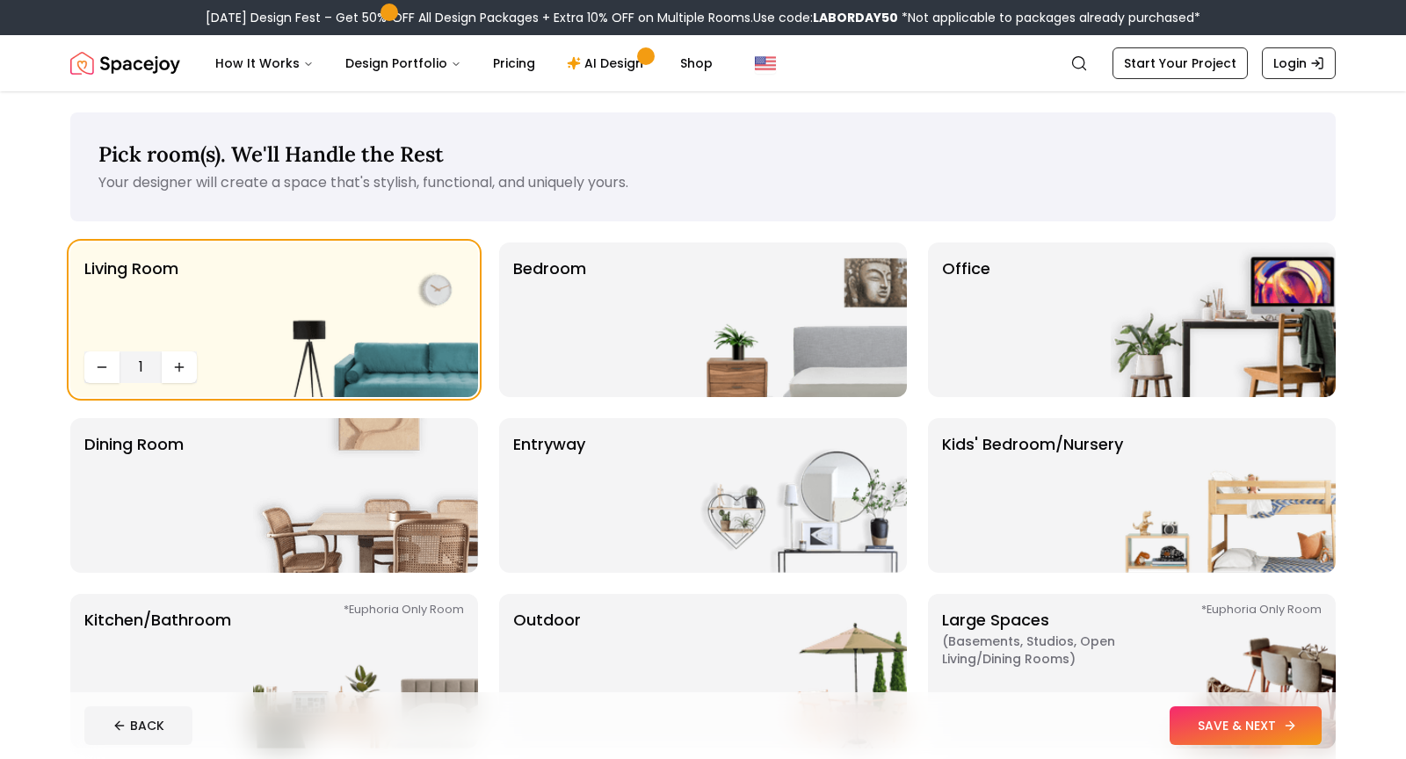
click at [1276, 721] on button "SAVE & NEXT" at bounding box center [1246, 725] width 152 height 39
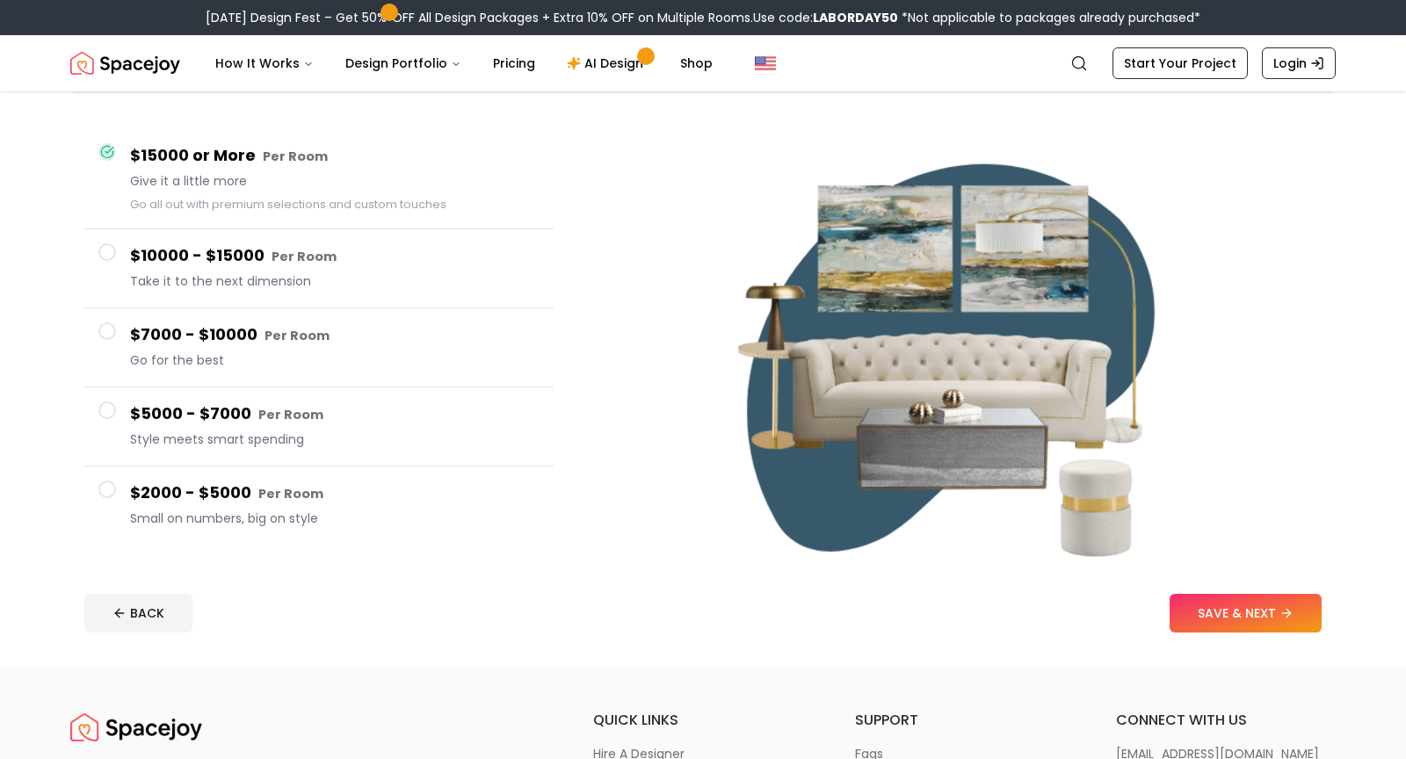
scroll to position [273, 0]
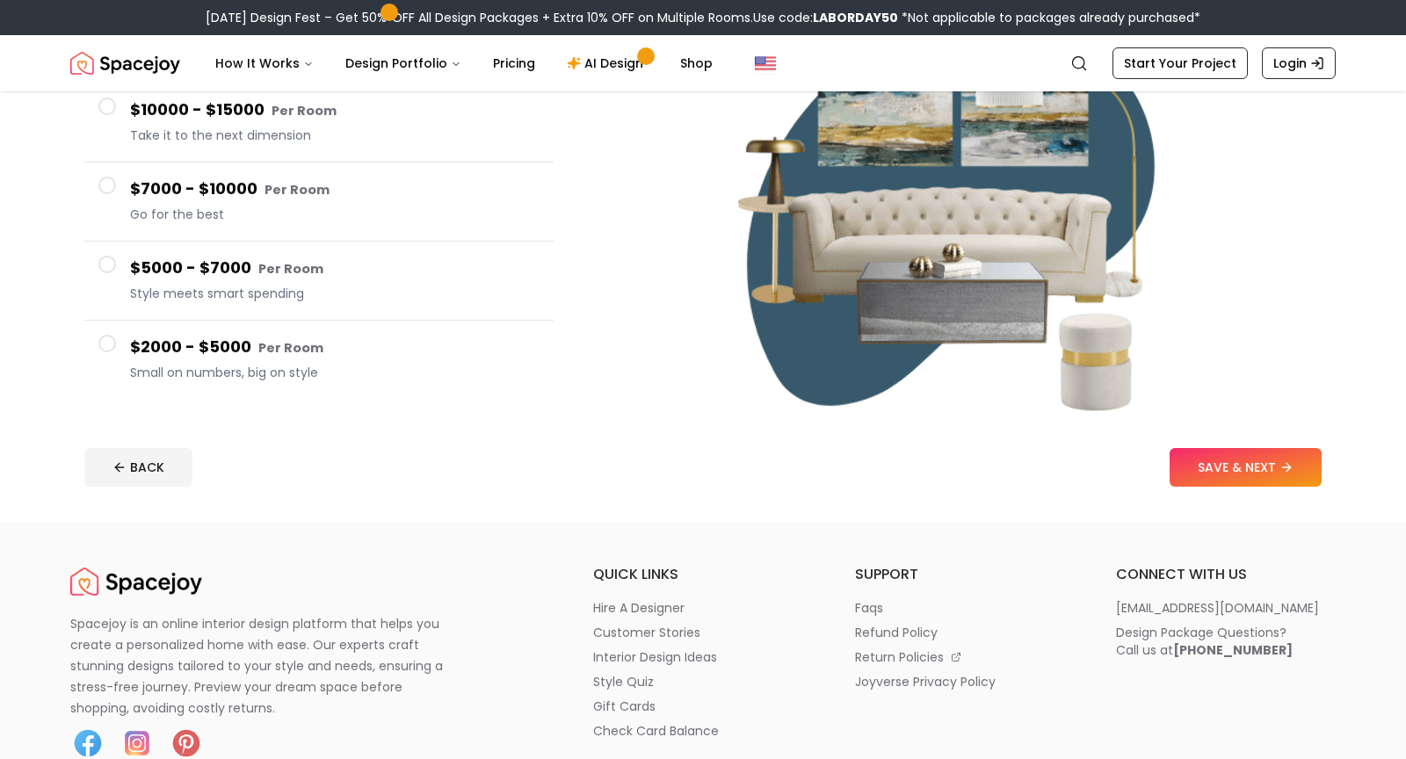
click at [1240, 488] on footer "BACK SAVE & NEXT" at bounding box center [702, 467] width 1265 height 67
click at [1256, 467] on button "SAVE & NEXT" at bounding box center [1246, 467] width 152 height 39
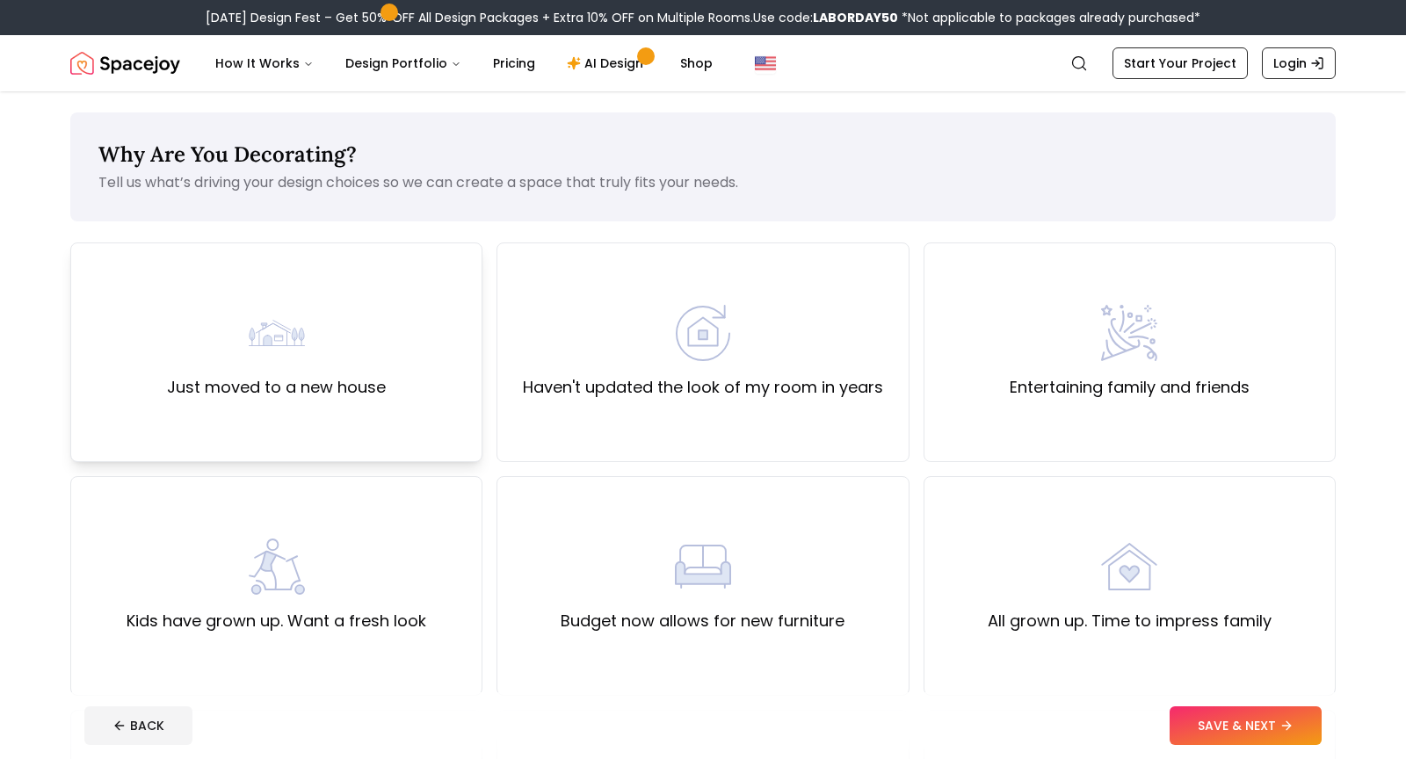
click at [374, 393] on label "Just moved to a new house" at bounding box center [276, 387] width 219 height 25
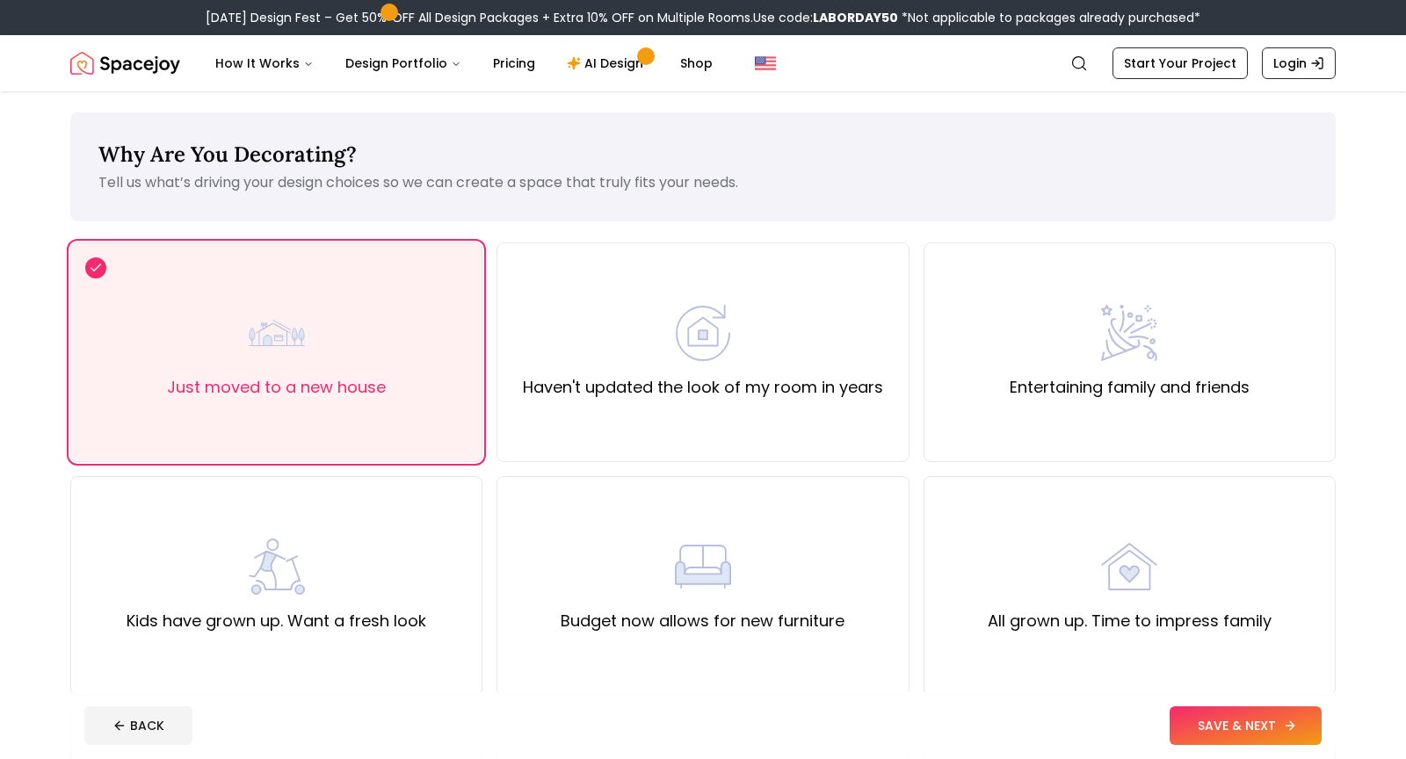
click at [1288, 721] on icon at bounding box center [1290, 726] width 14 height 14
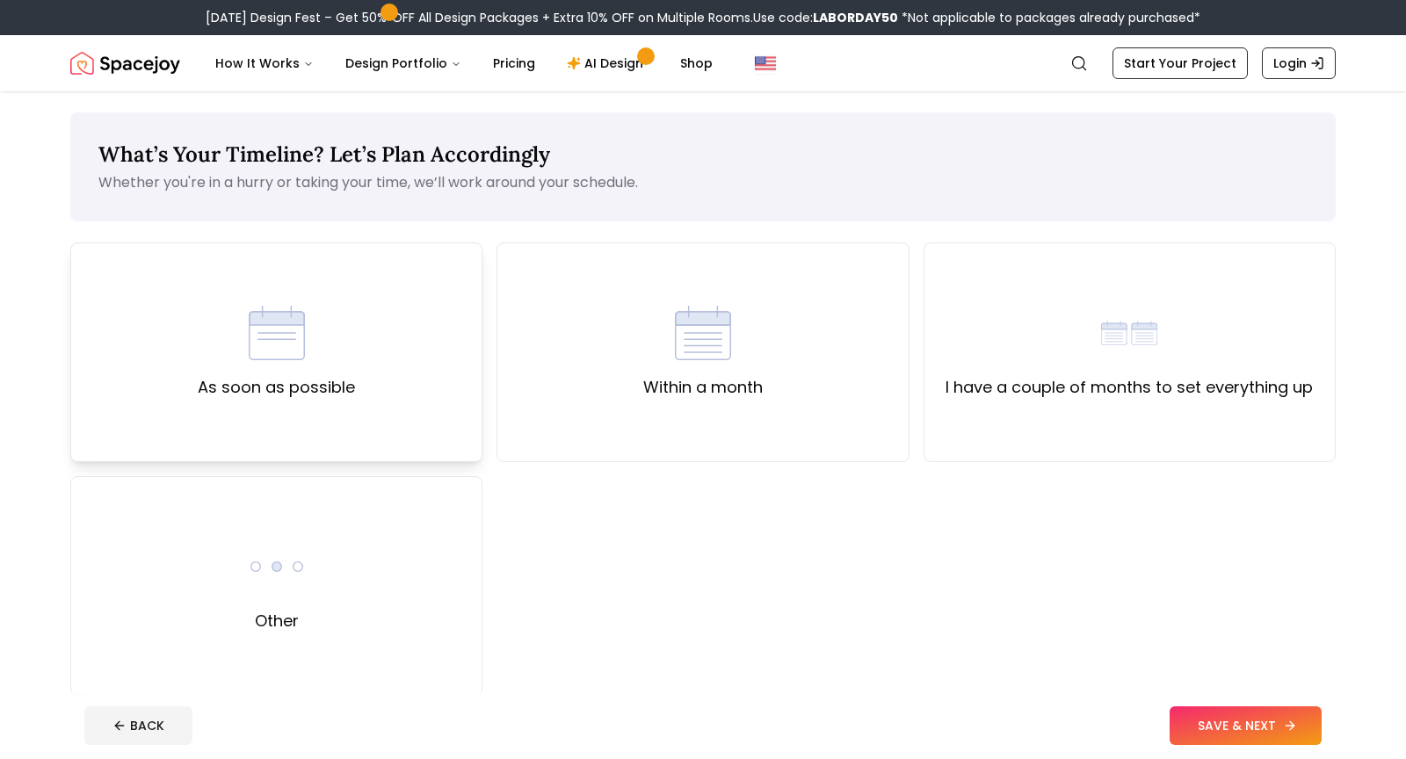
click at [435, 405] on div "As soon as possible" at bounding box center [276, 353] width 412 height 220
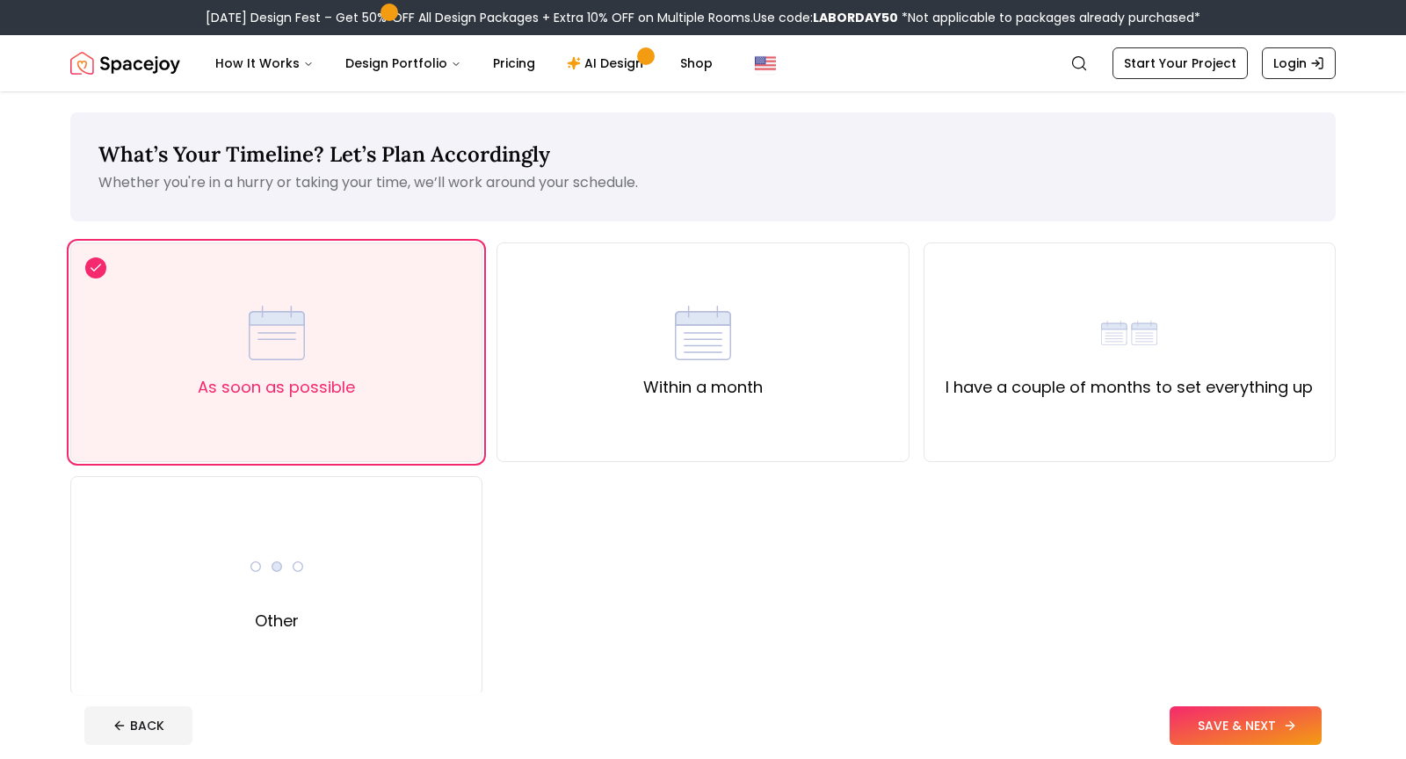
click at [1300, 728] on button "SAVE & NEXT" at bounding box center [1246, 725] width 152 height 39
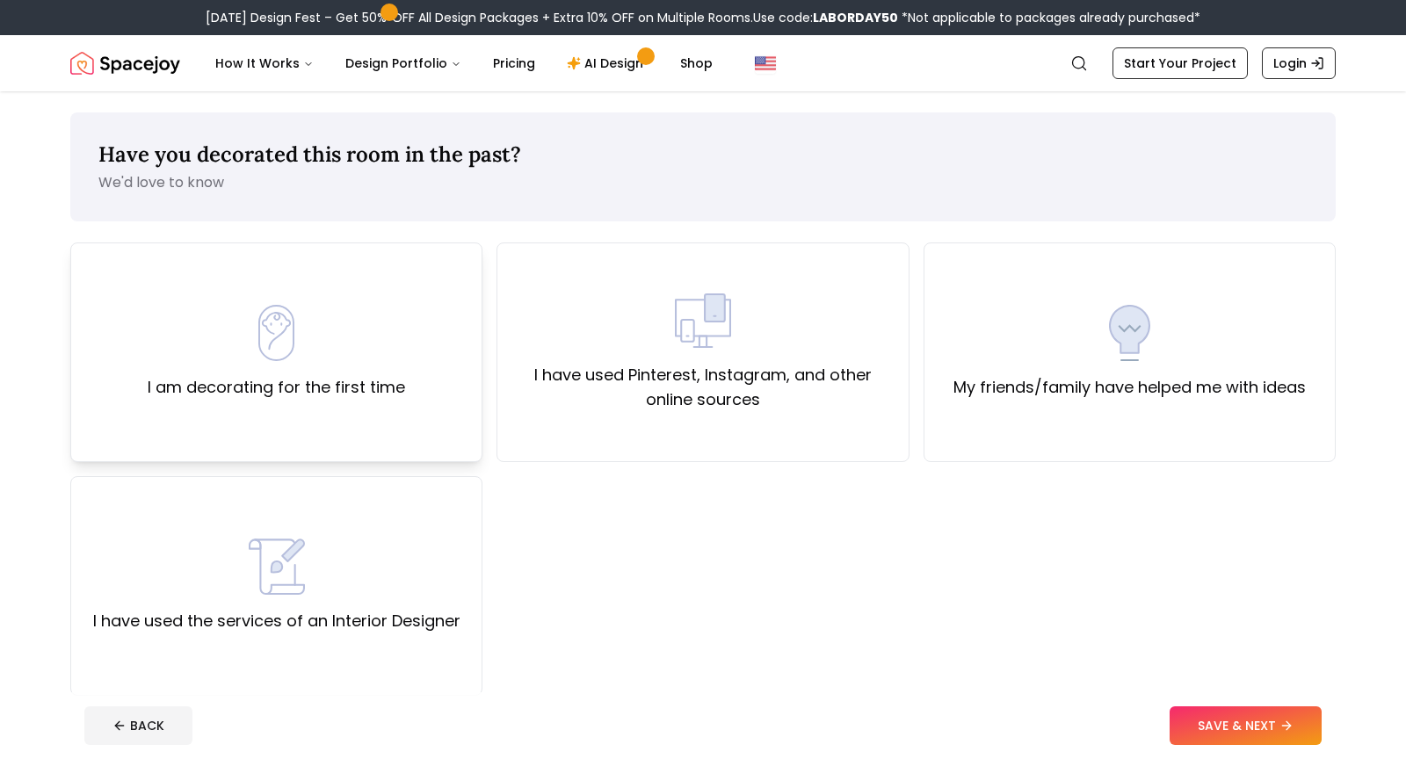
click at [446, 440] on div "I am decorating for the first time" at bounding box center [276, 353] width 412 height 220
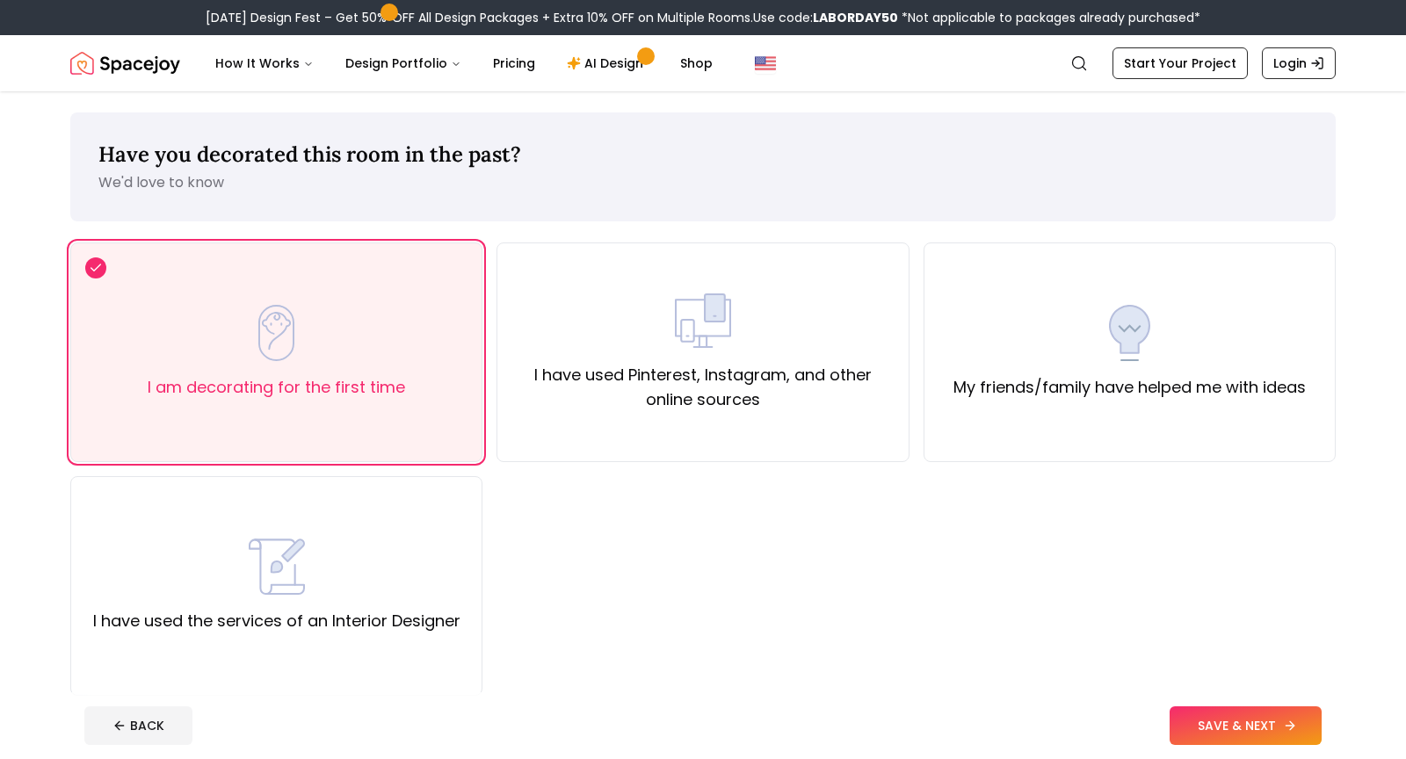
click at [1279, 730] on button "SAVE & NEXT" at bounding box center [1246, 725] width 152 height 39
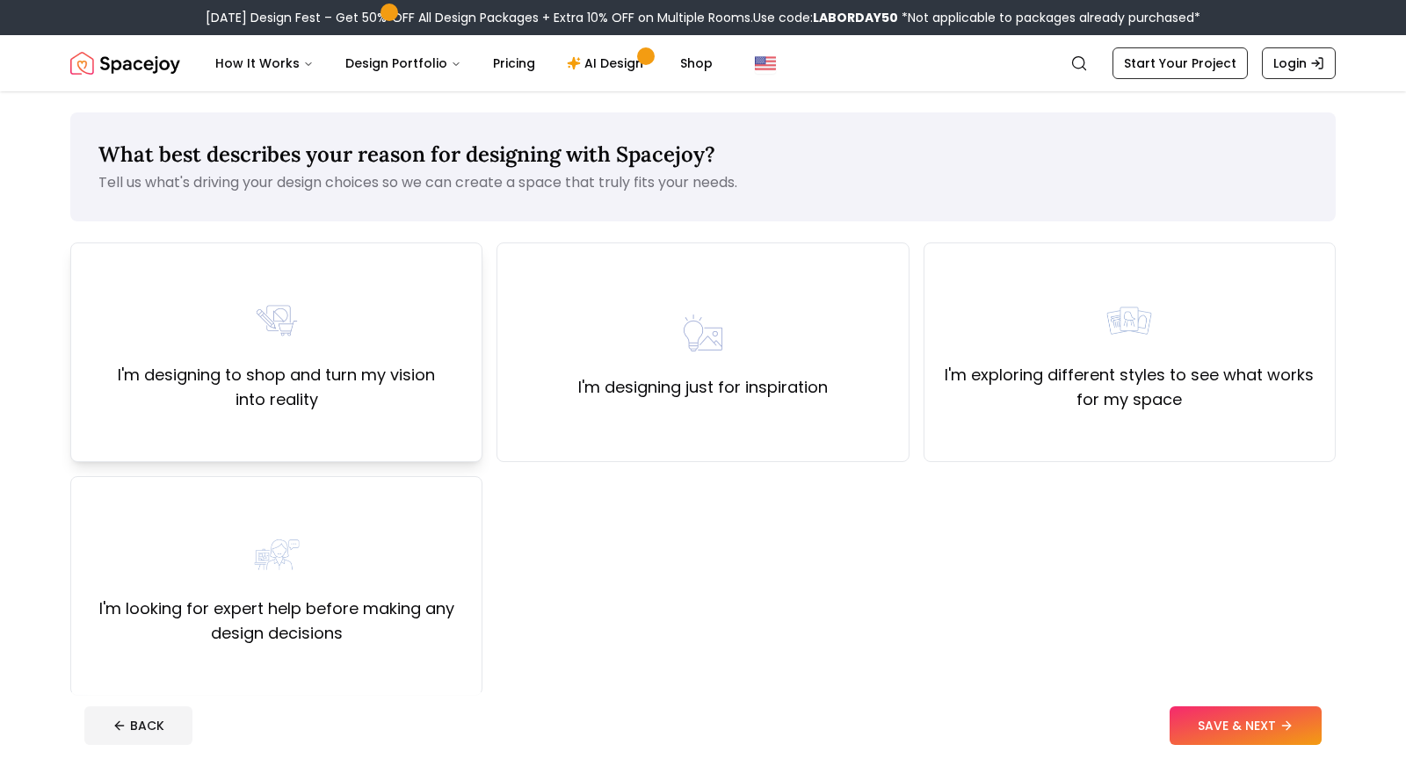
click at [409, 402] on label "I'm designing to shop and turn my vision into reality" at bounding box center [276, 387] width 382 height 49
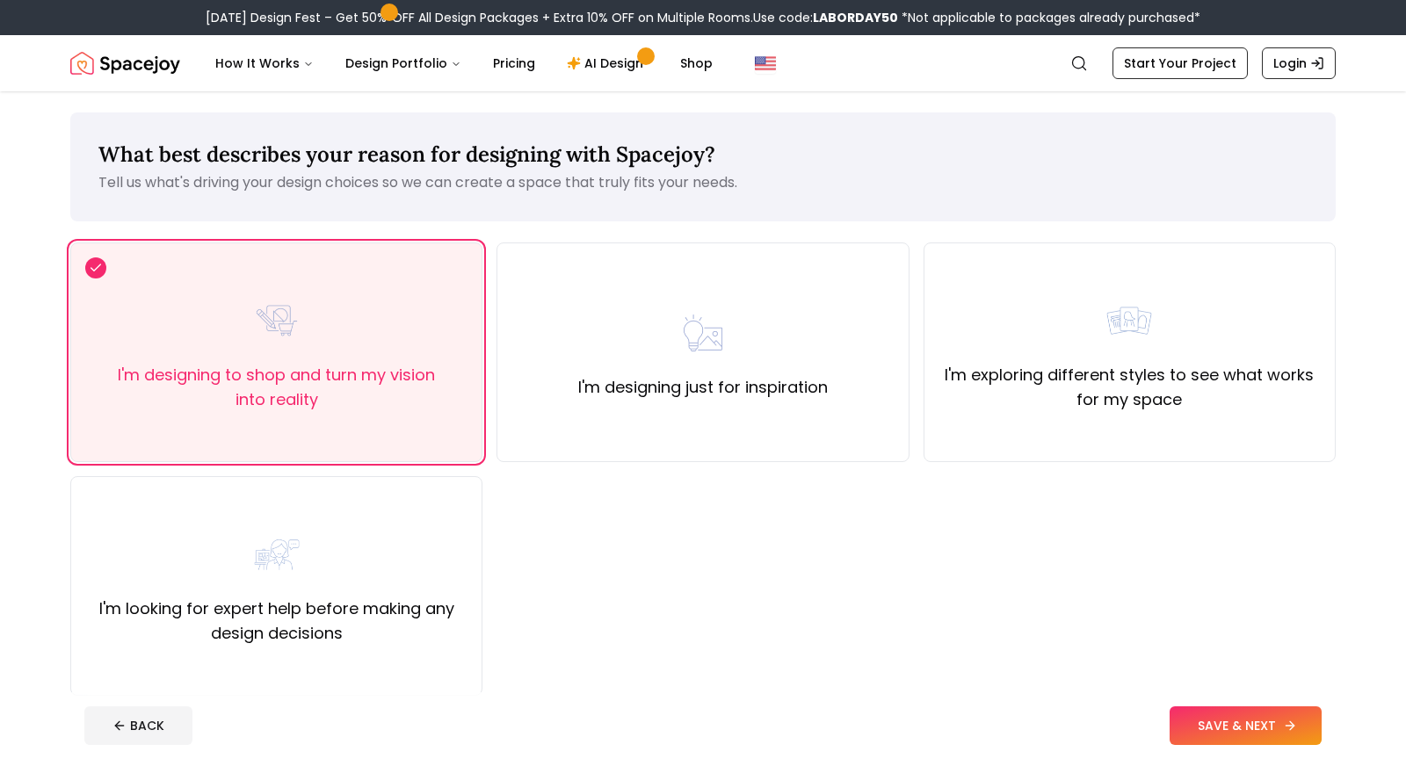
click at [1235, 725] on button "SAVE & NEXT" at bounding box center [1246, 725] width 152 height 39
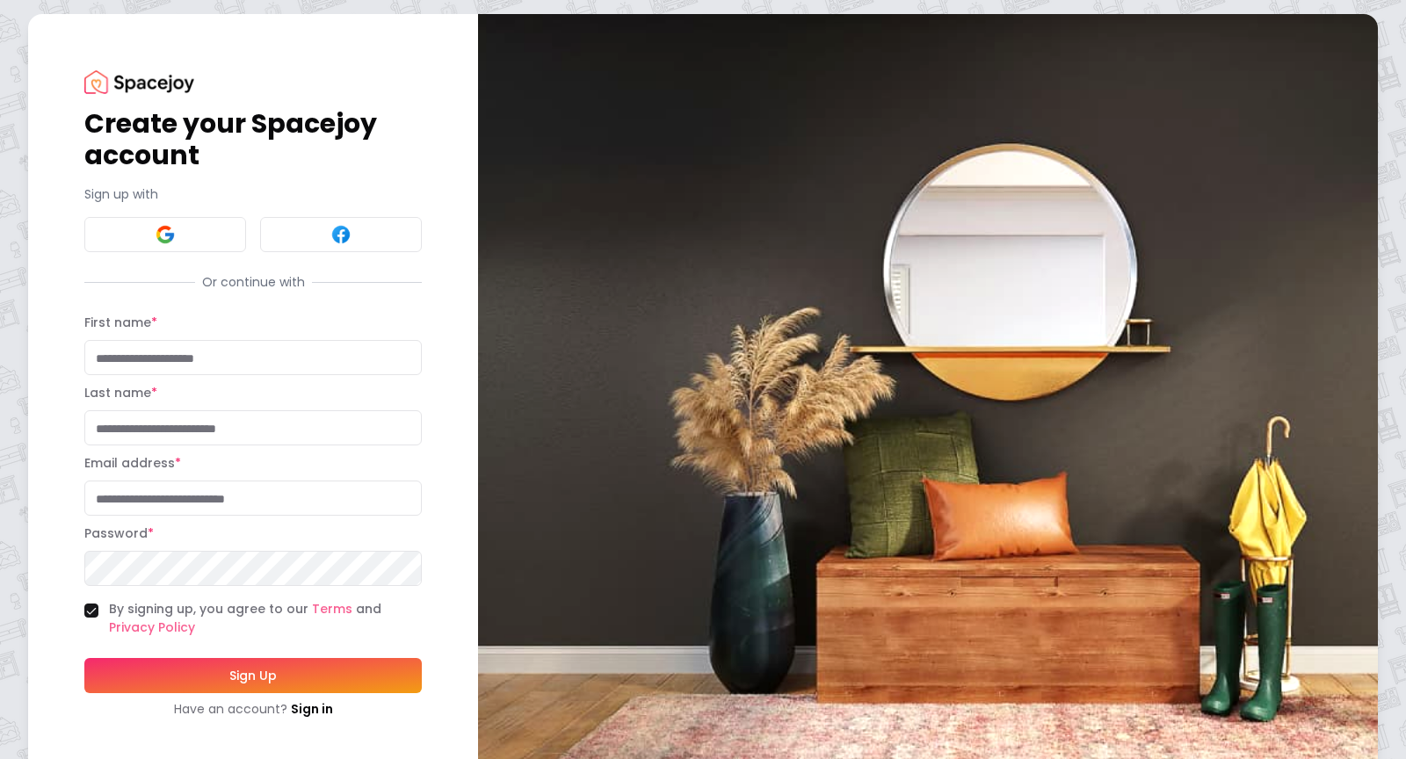
click at [130, 356] on input "First name *" at bounding box center [252, 357] width 337 height 35
type input "********"
type input "*******"
type input "**********"
click at [275, 684] on button "Sign Up" at bounding box center [252, 675] width 337 height 35
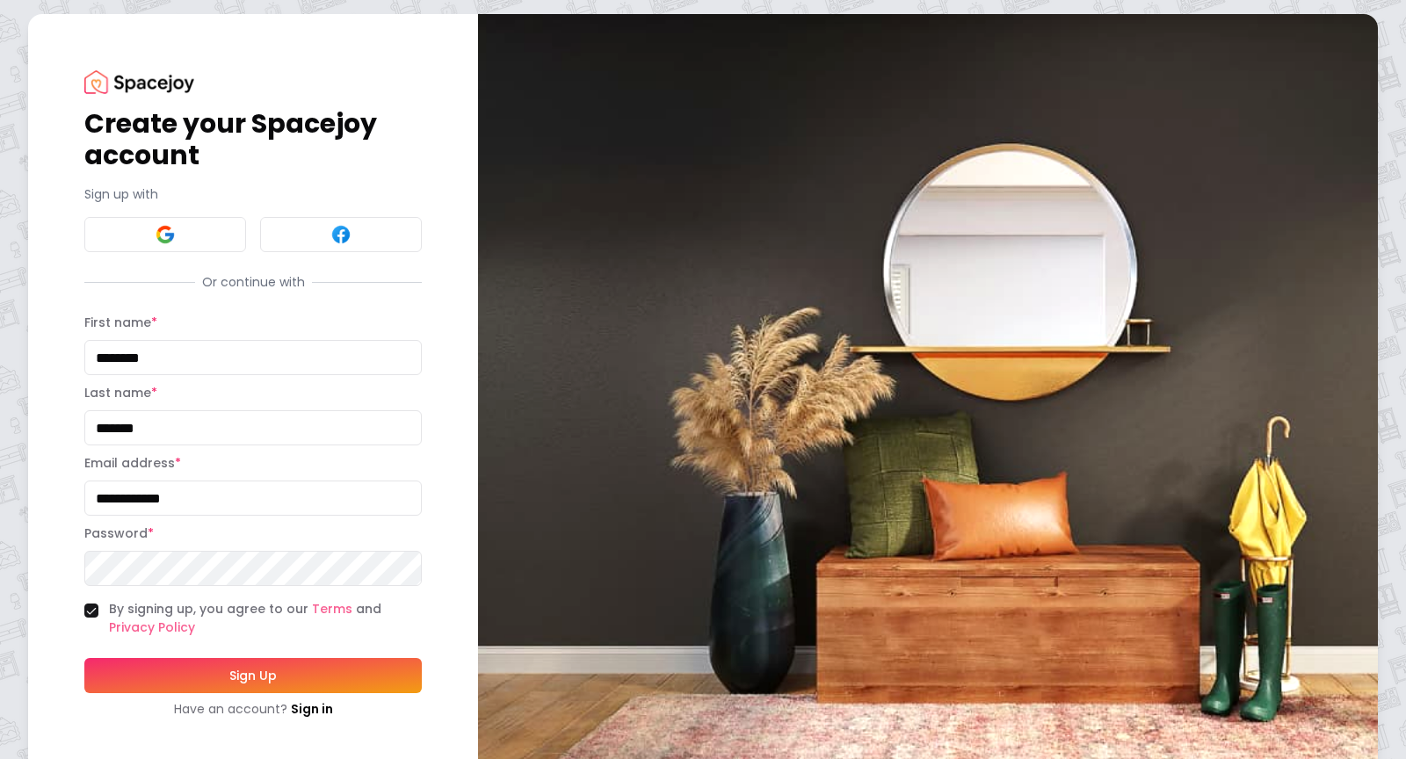
click at [286, 680] on button "Sign Up" at bounding box center [252, 675] width 337 height 35
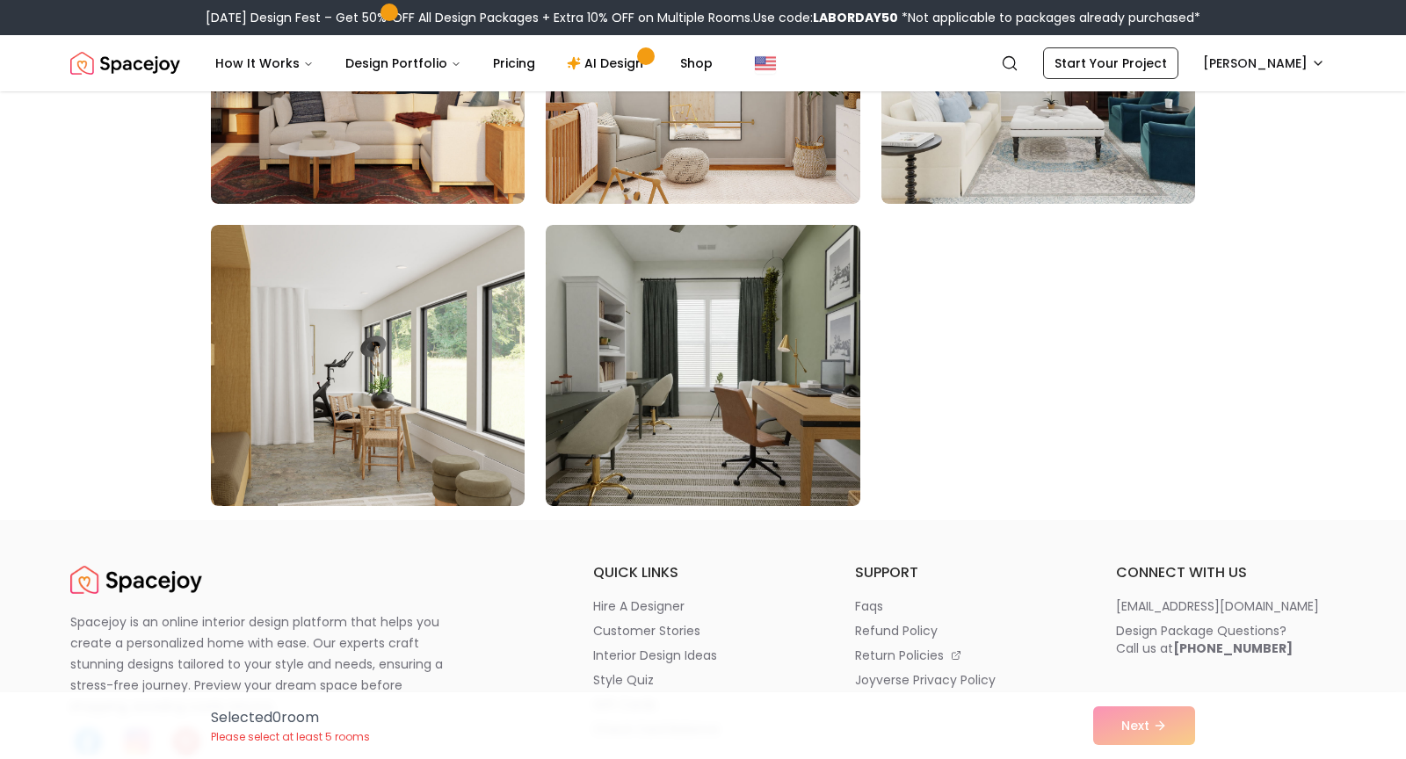
scroll to position [1199, 0]
